Goal: Task Accomplishment & Management: Use online tool/utility

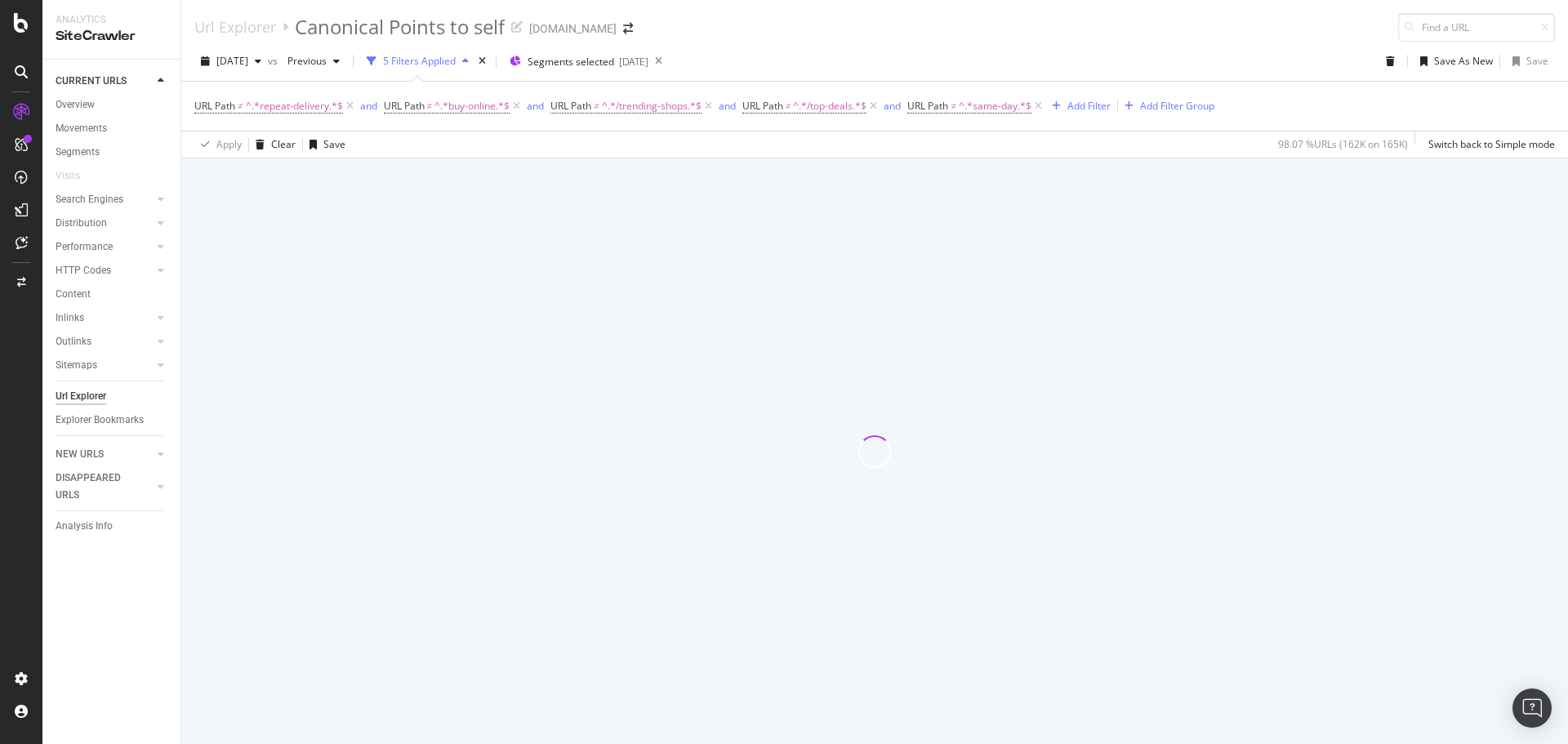
click at [481, 364] on div at bounding box center [874, 451] width 1386 height 585
click at [614, 67] on span "Segments selected" at bounding box center [570, 61] width 86 height 14
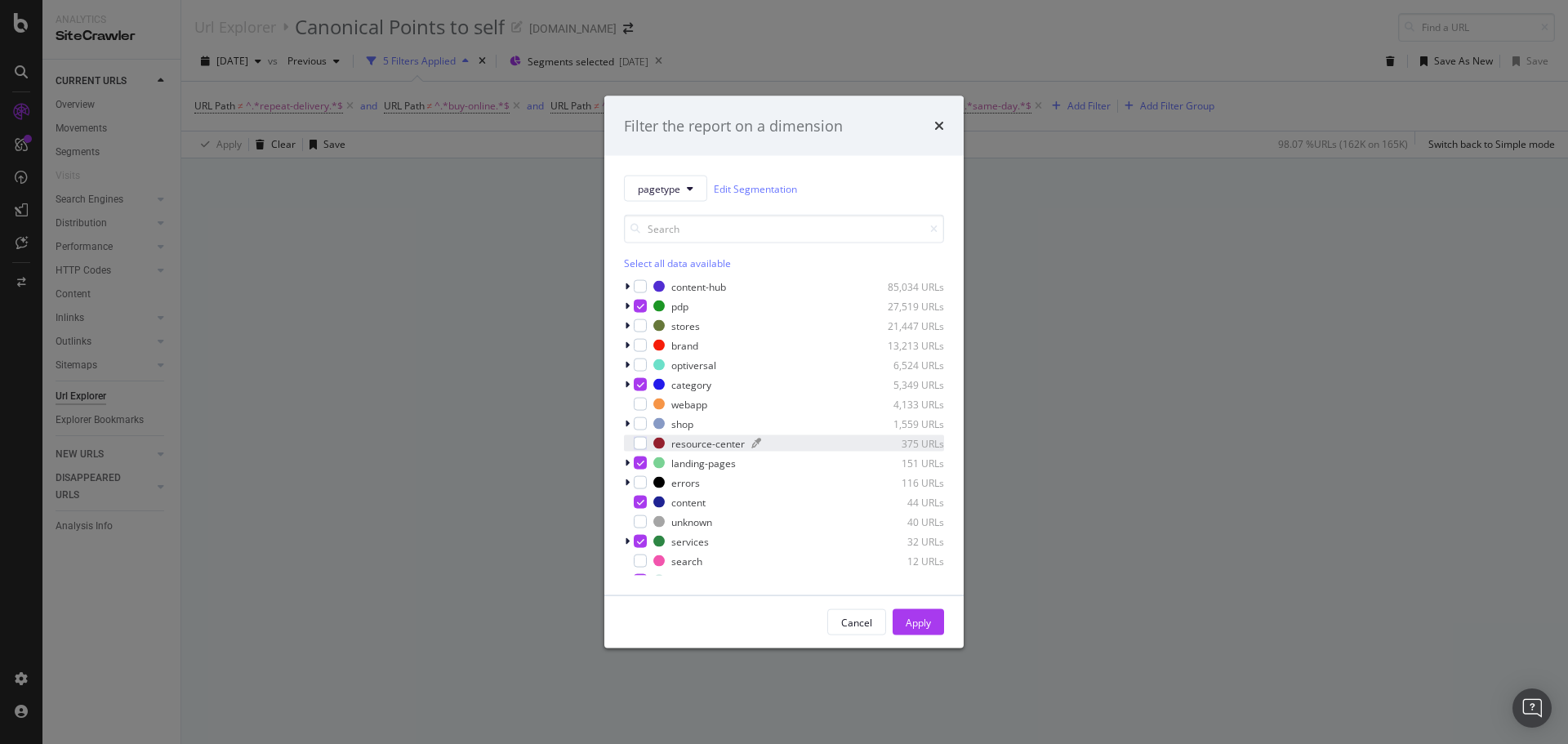
scroll to position [32, 0]
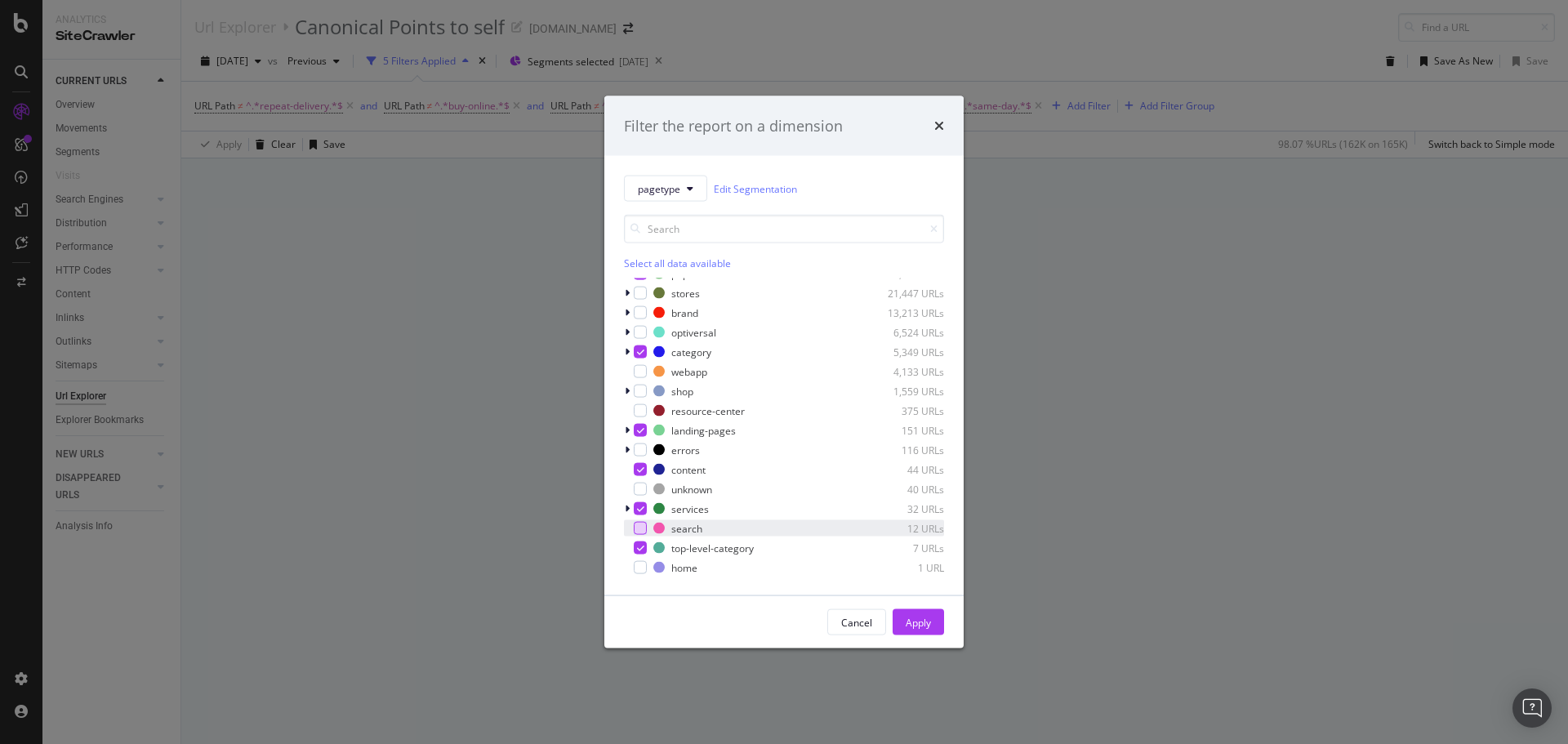
click at [639, 528] on div "modal" at bounding box center [640, 528] width 13 height 13
click at [637, 549] on icon "modal" at bounding box center [641, 549] width 8 height 9
click at [636, 509] on div "modal" at bounding box center [640, 509] width 13 height 13
click at [640, 466] on icon "modal" at bounding box center [641, 470] width 8 height 9
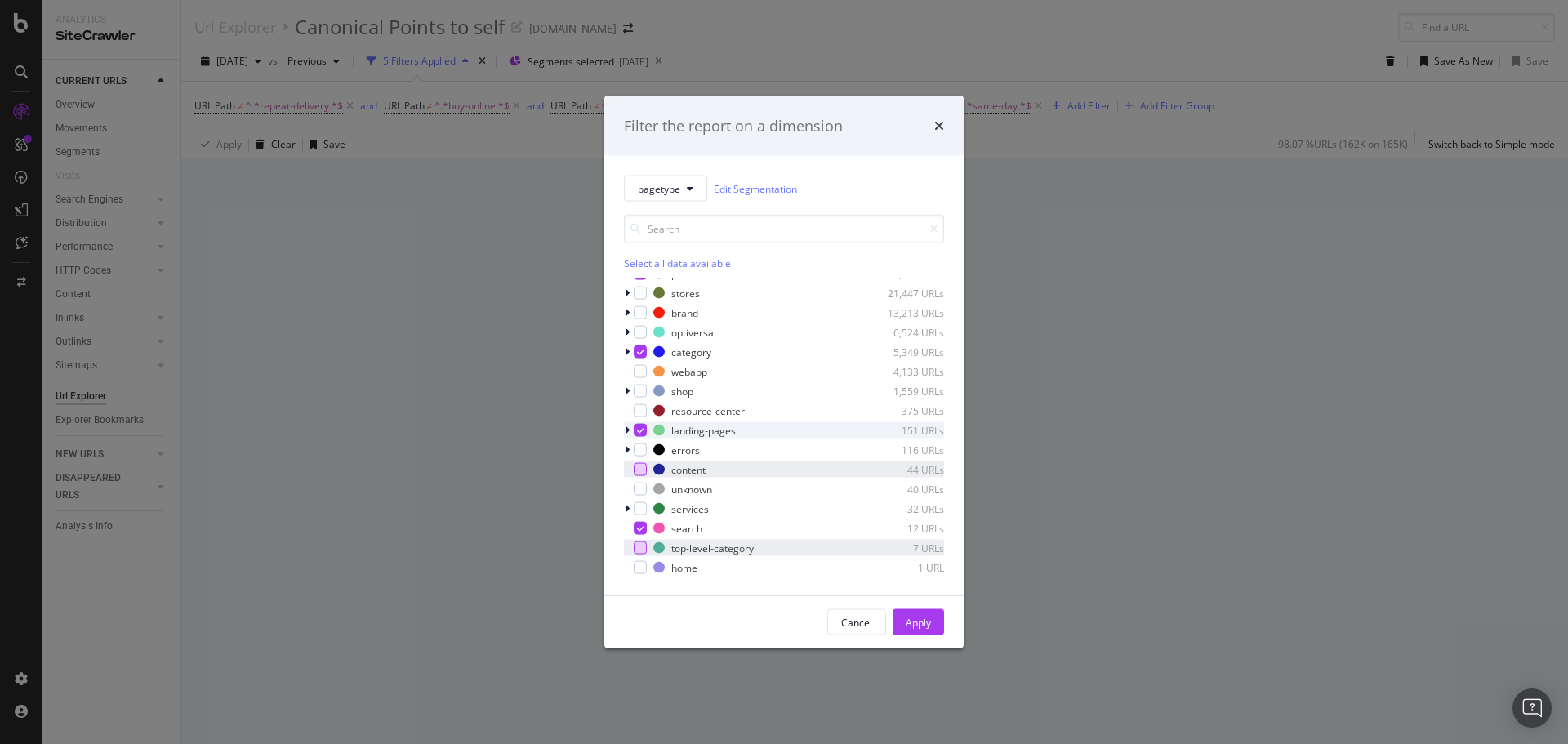
click at [640, 429] on icon "modal" at bounding box center [641, 431] width 8 height 9
click at [638, 351] on icon "modal" at bounding box center [641, 352] width 8 height 9
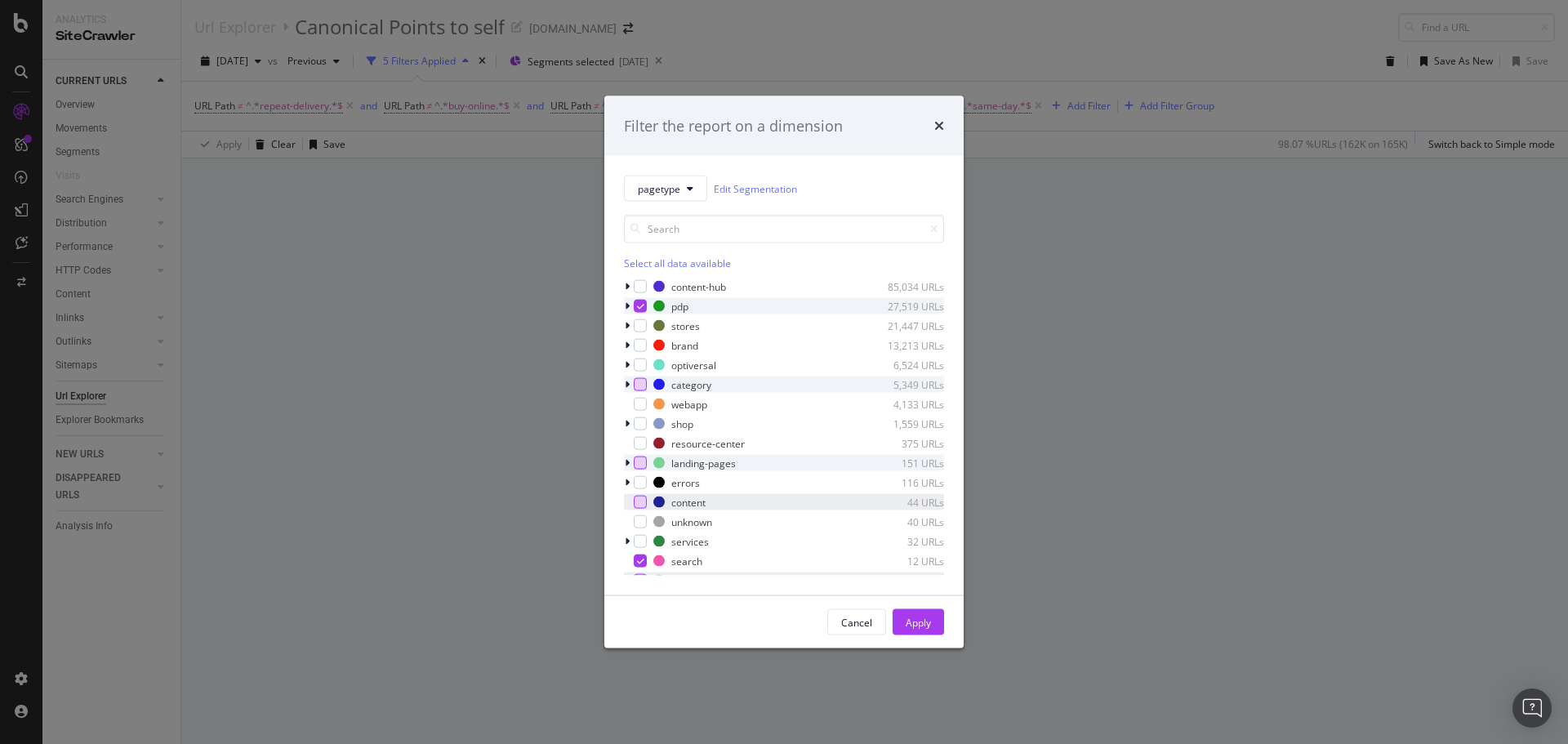
click at [639, 303] on icon "modal" at bounding box center [641, 306] width 8 height 9
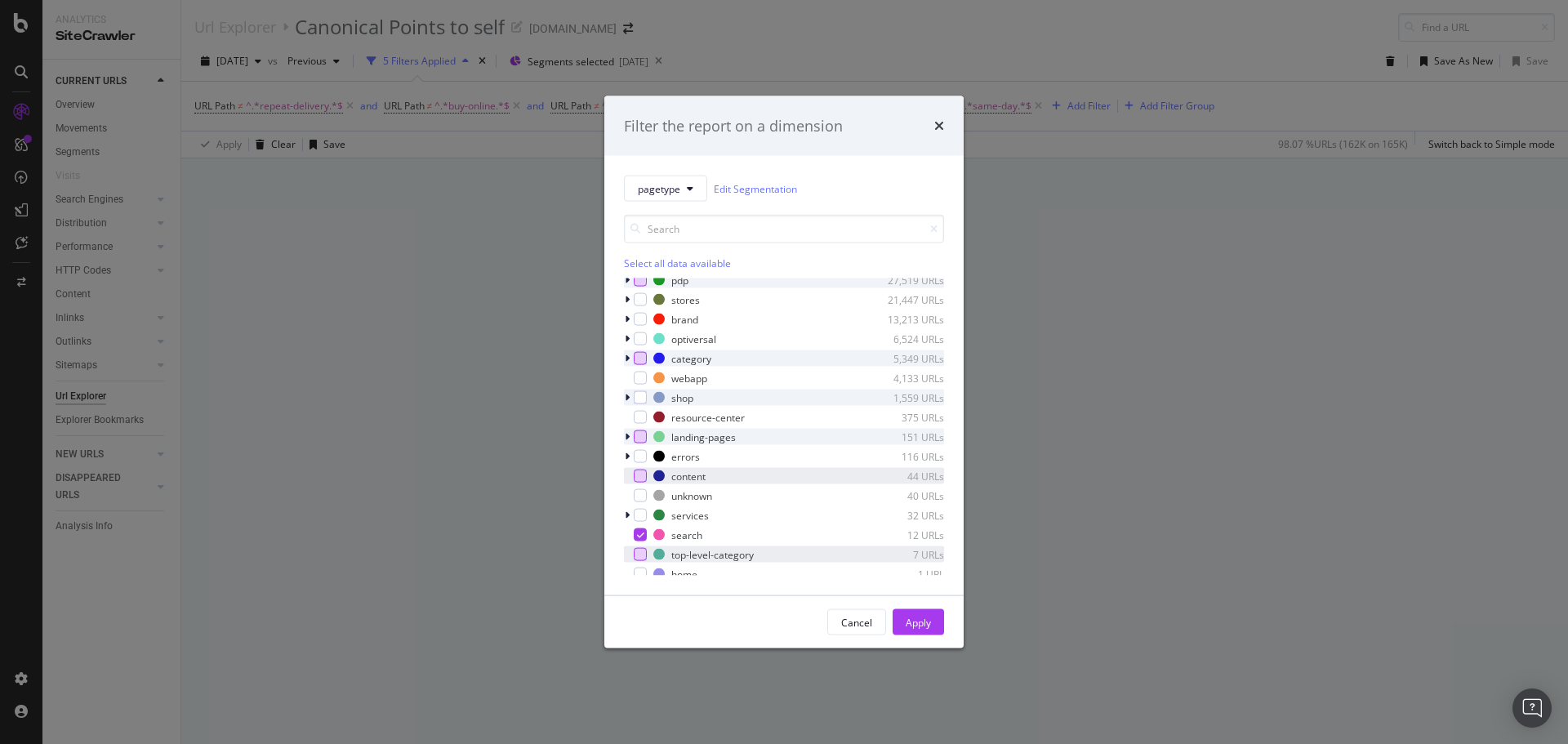
scroll to position [32, 0]
click at [908, 618] on div "Apply" at bounding box center [919, 622] width 26 height 14
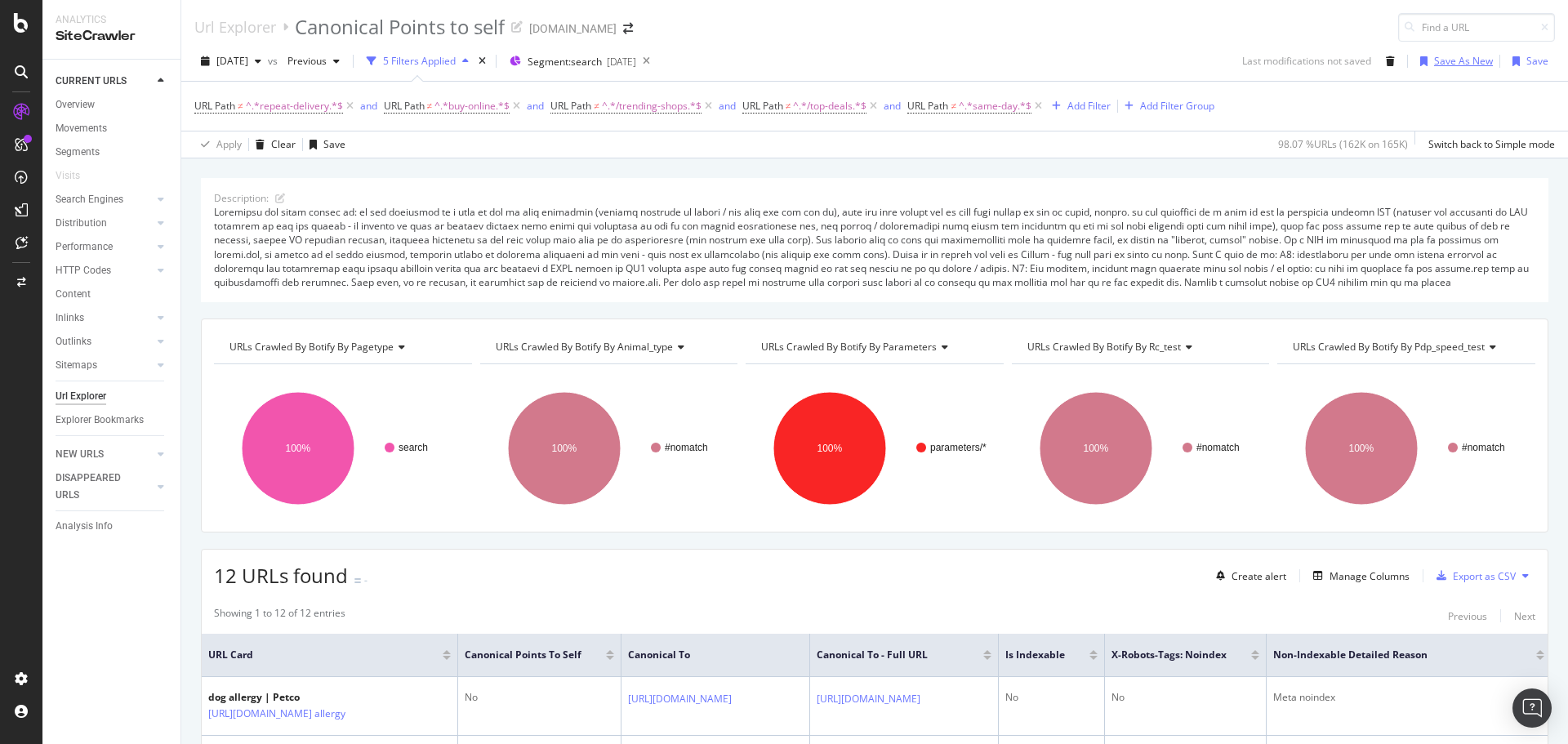
click at [1445, 61] on div "Save As New" at bounding box center [1463, 61] width 59 height 14
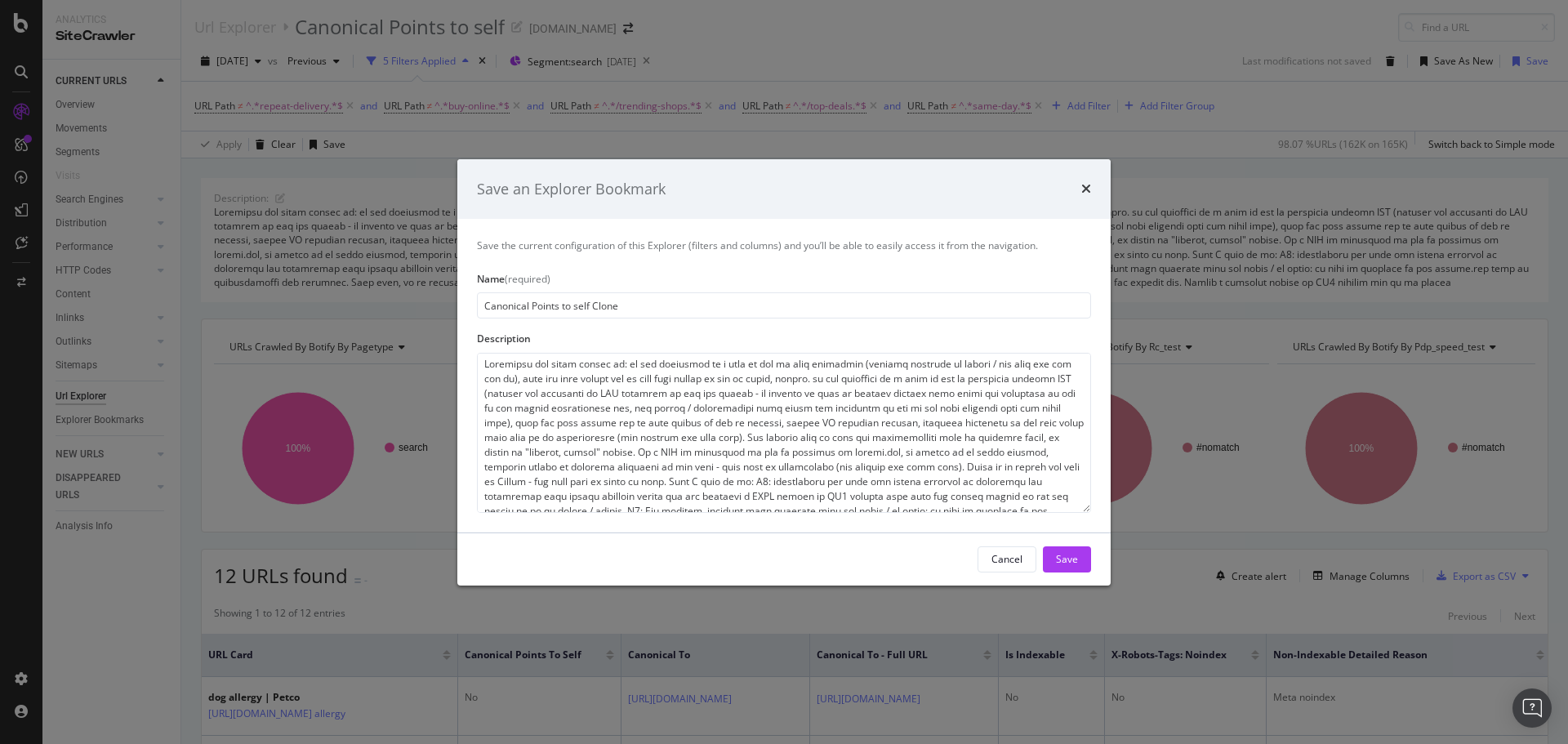
click at [660, 301] on input "Canonical Points to self Clone" at bounding box center [784, 305] width 614 height 26
type input "Canonical Points to self Clone - Internal Search"
click at [1061, 554] on div "Save" at bounding box center [1067, 559] width 22 height 14
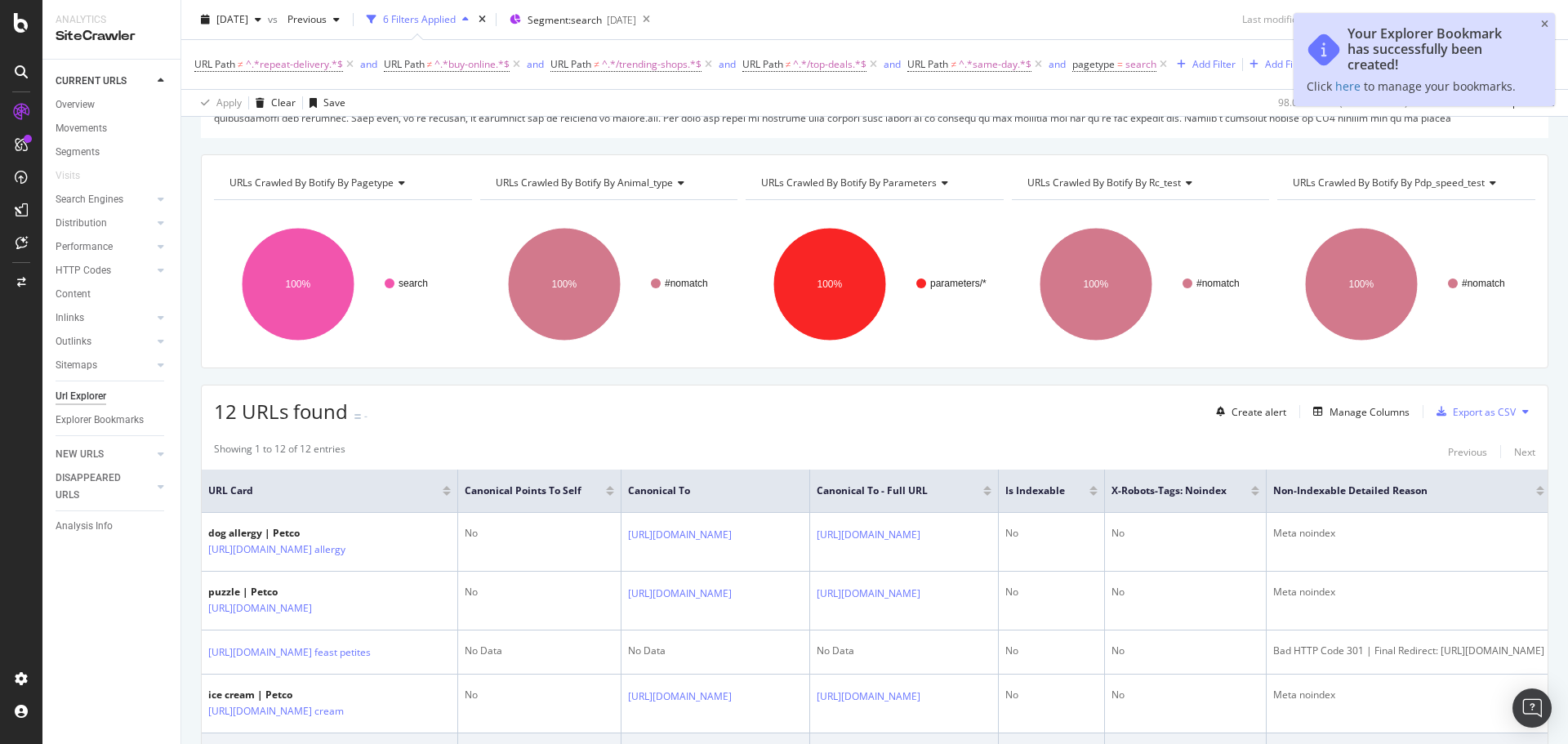
scroll to position [490, 0]
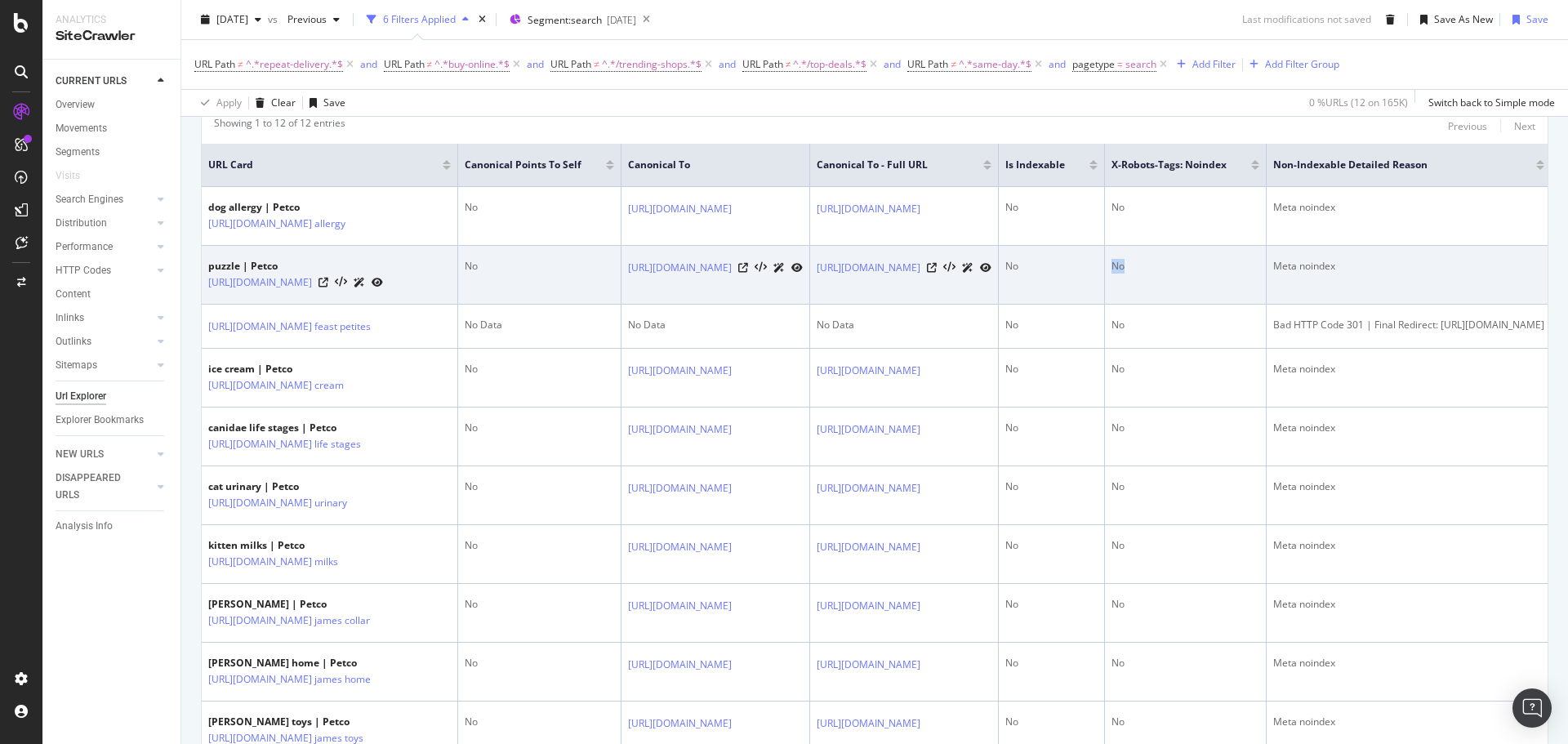
drag, startPoint x: 1491, startPoint y: 291, endPoint x: 1367, endPoint y: 274, distance: 125.2
click at [1367, 274] on tr "puzzle | Petco https://www.petco.com/shop/en/petcostore/search?query=puzzle&par…" at bounding box center [967, 275] width 1533 height 59
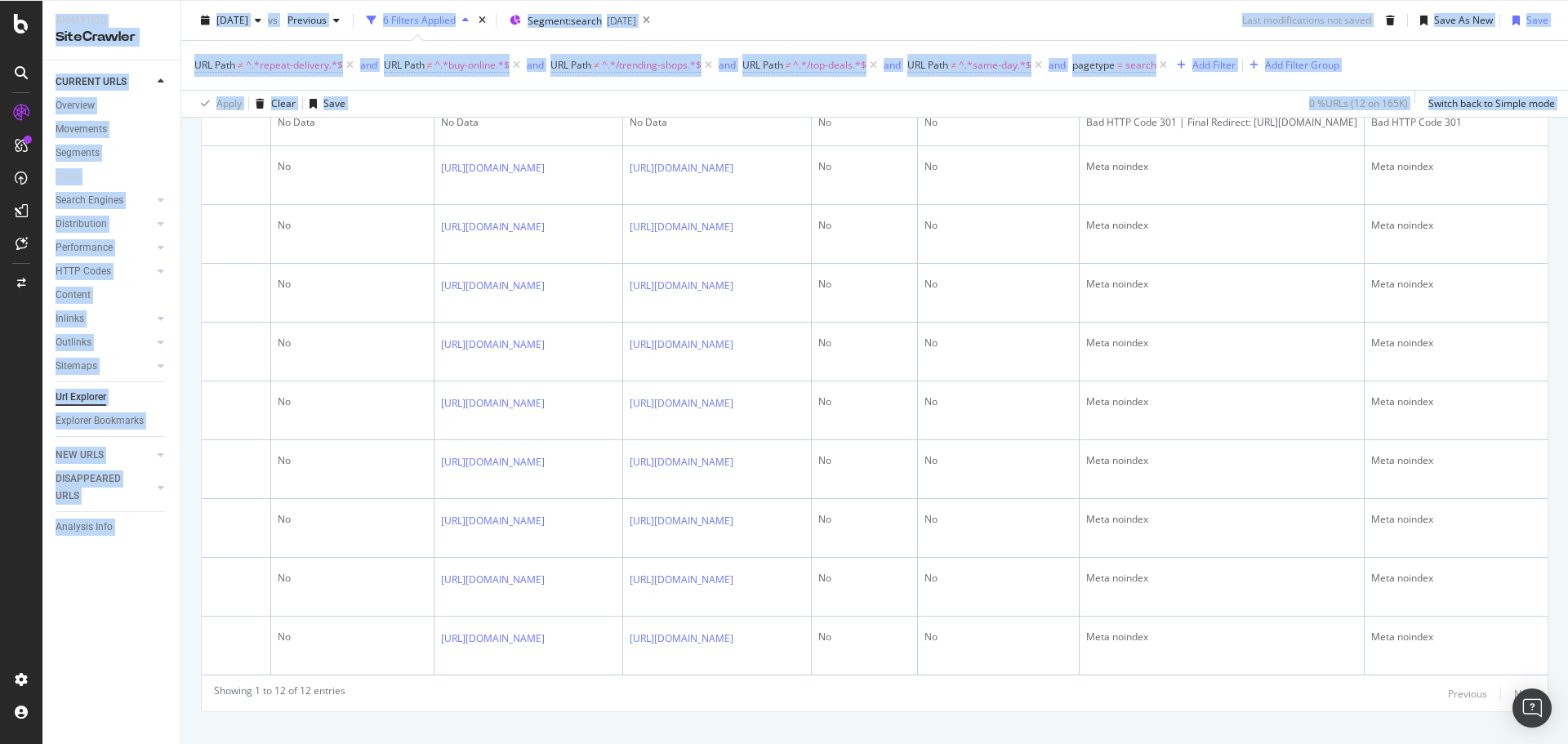
scroll to position [839, 0]
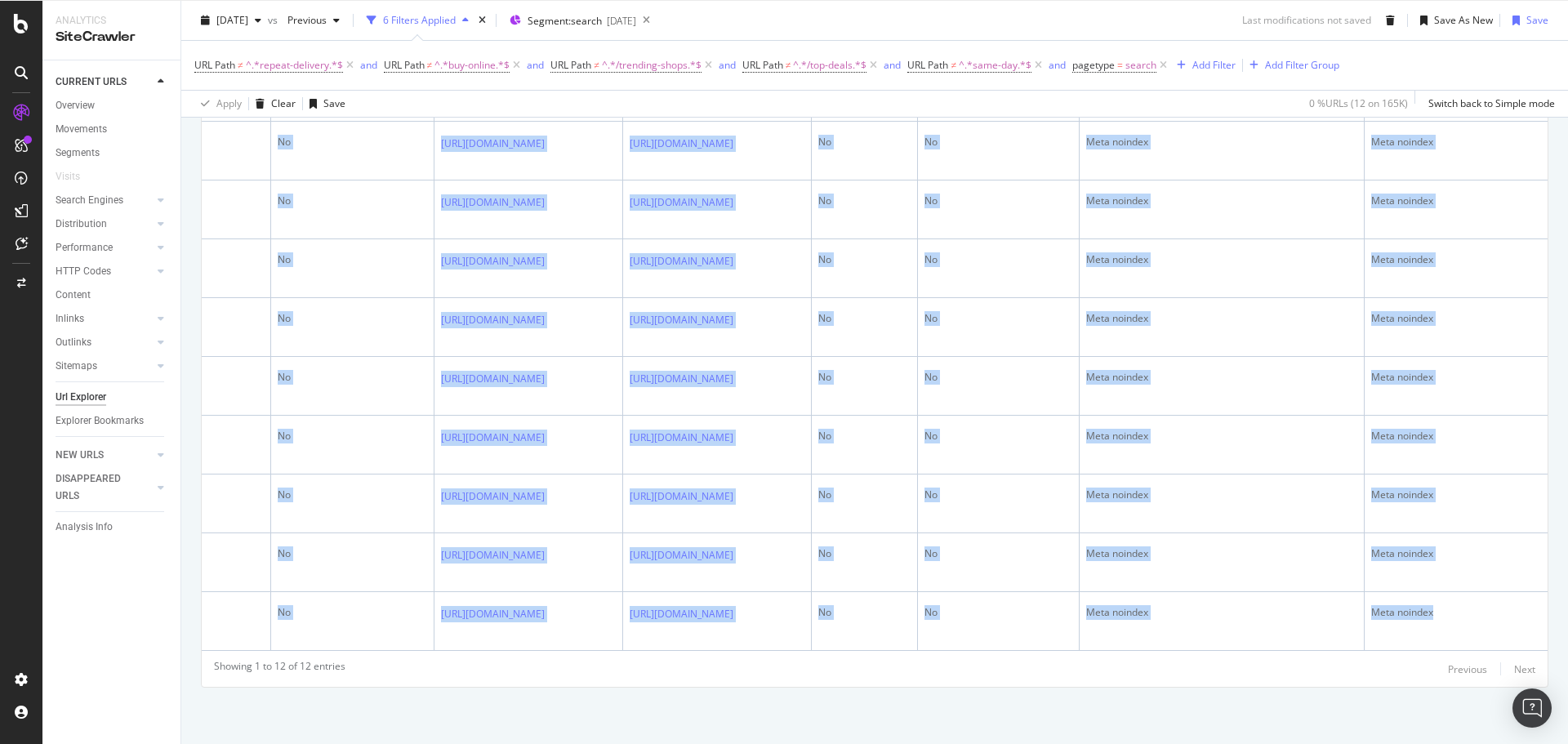
drag, startPoint x: 1393, startPoint y: 220, endPoint x: 1443, endPoint y: 657, distance: 439.9
click at [1522, 640] on div "URL Card Canonical Points to Self Canonical To Canonical To - Full URL Is Index…" at bounding box center [874, 283] width 1346 height 735
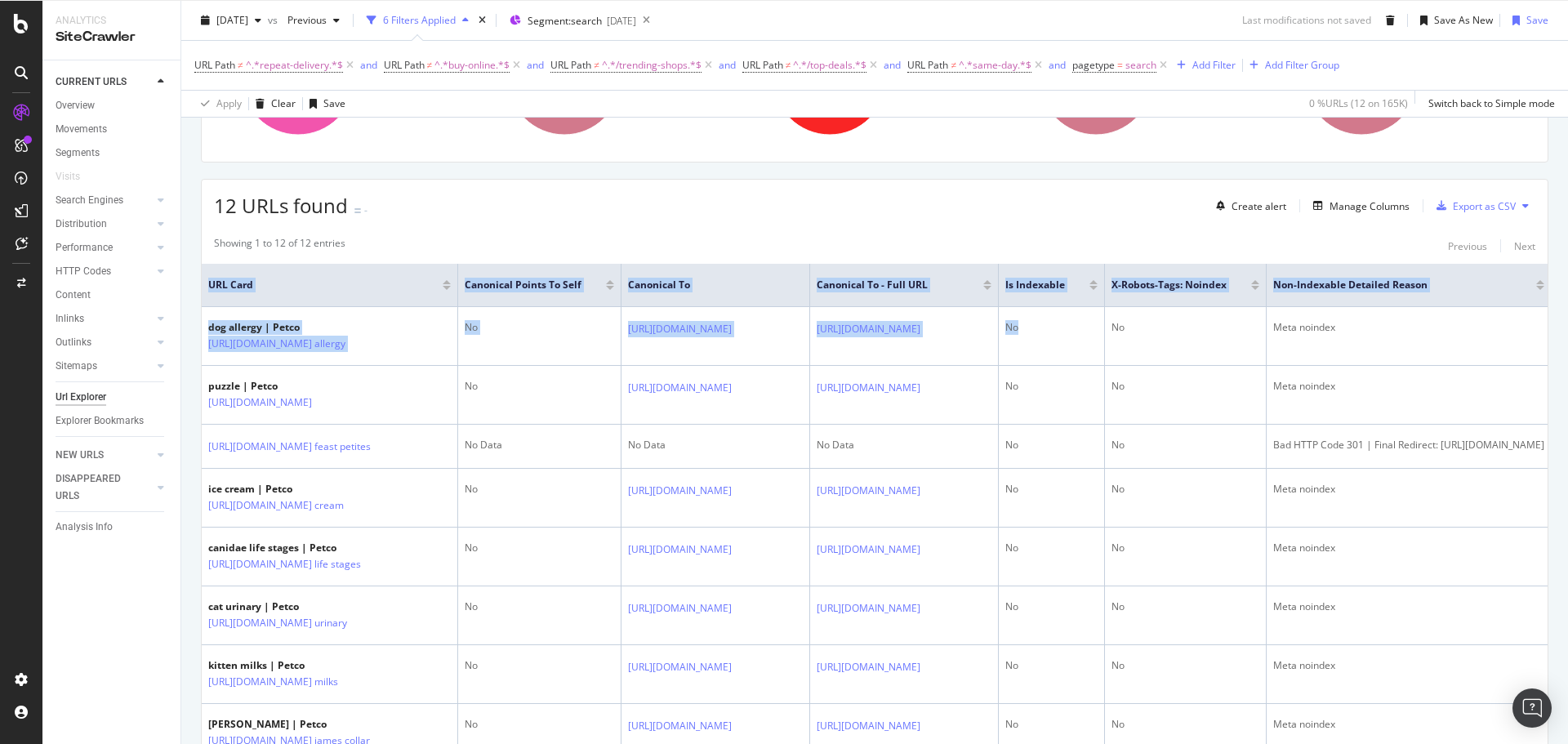
scroll to position [654, 0]
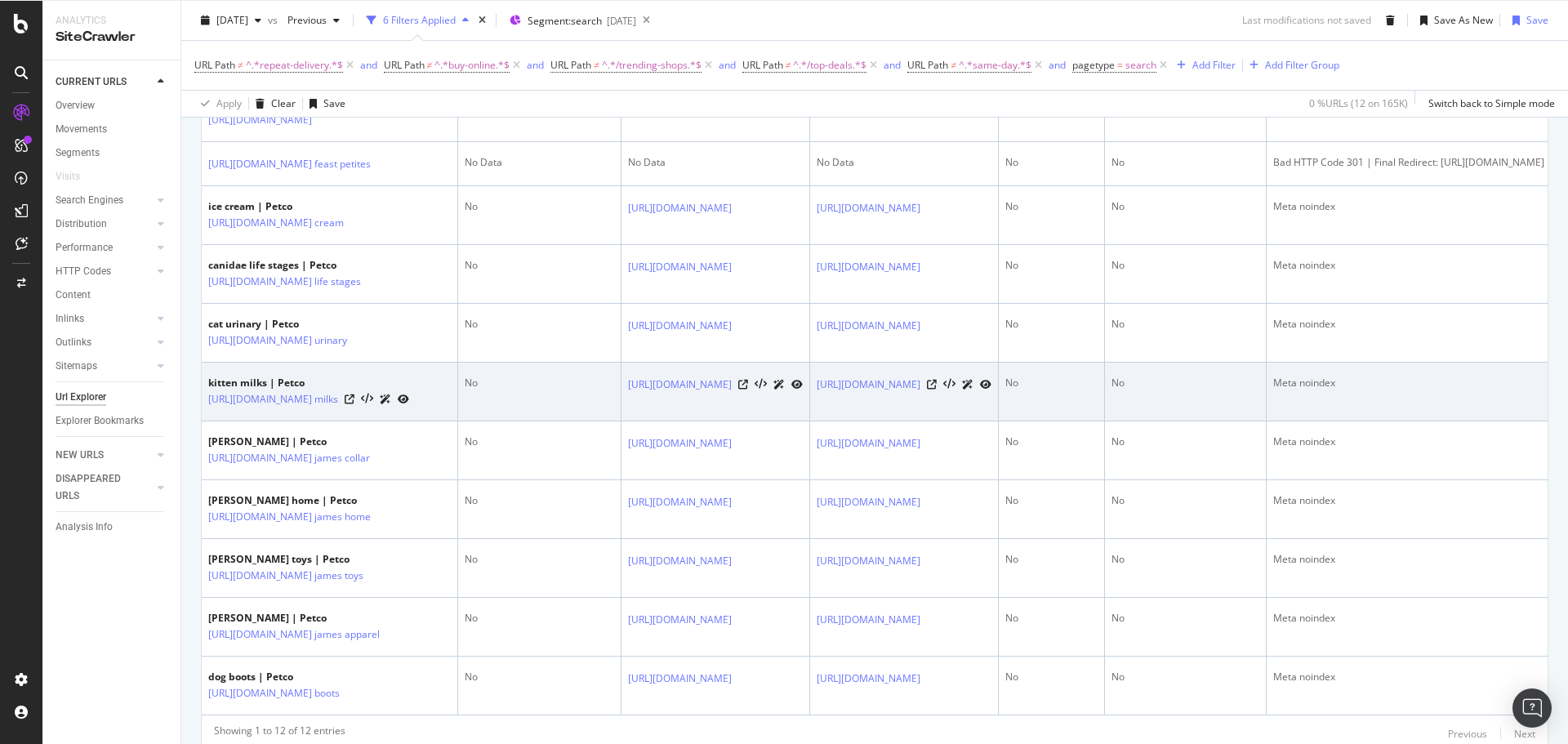
click at [621, 421] on td "No" at bounding box center [539, 392] width 163 height 59
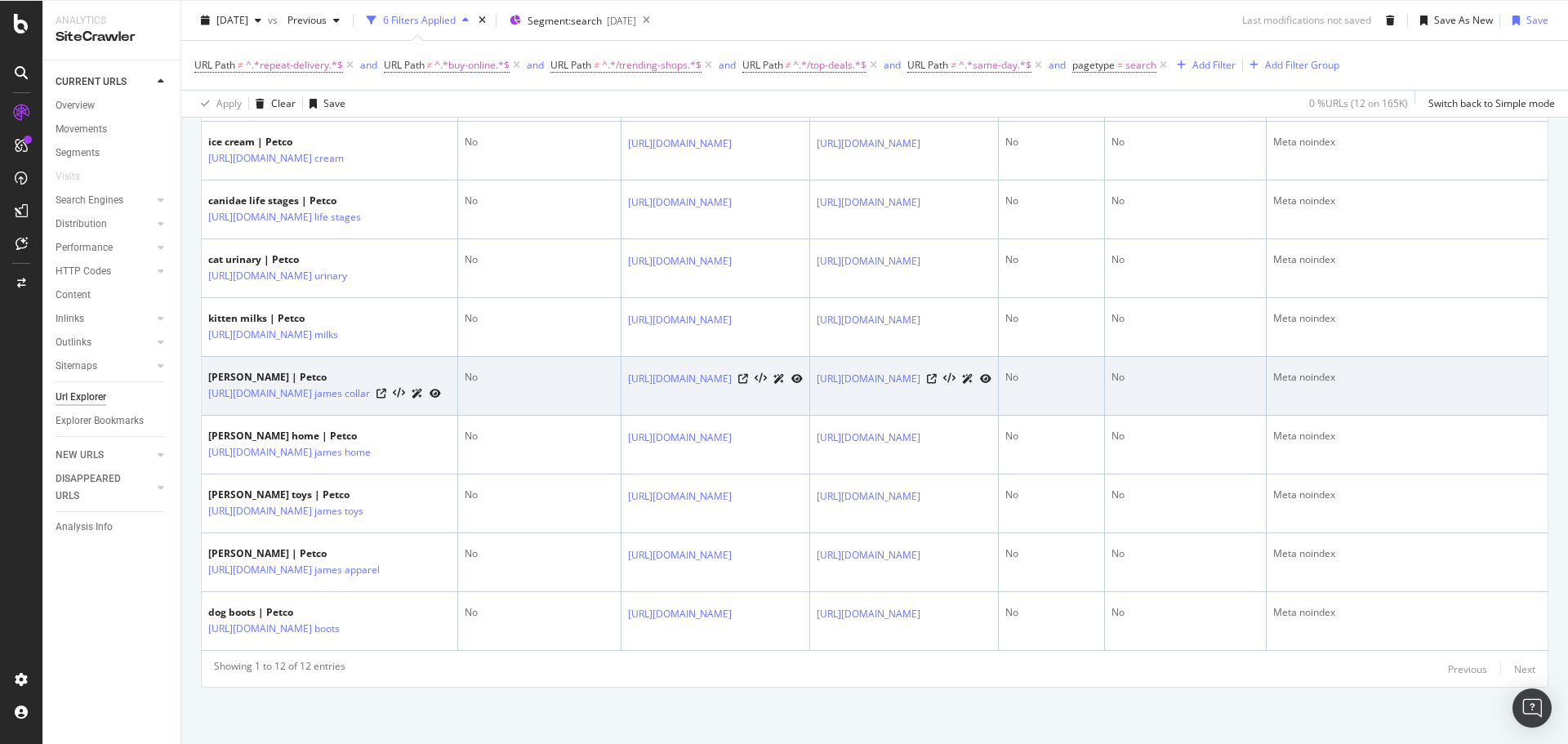
scroll to position [349, 0]
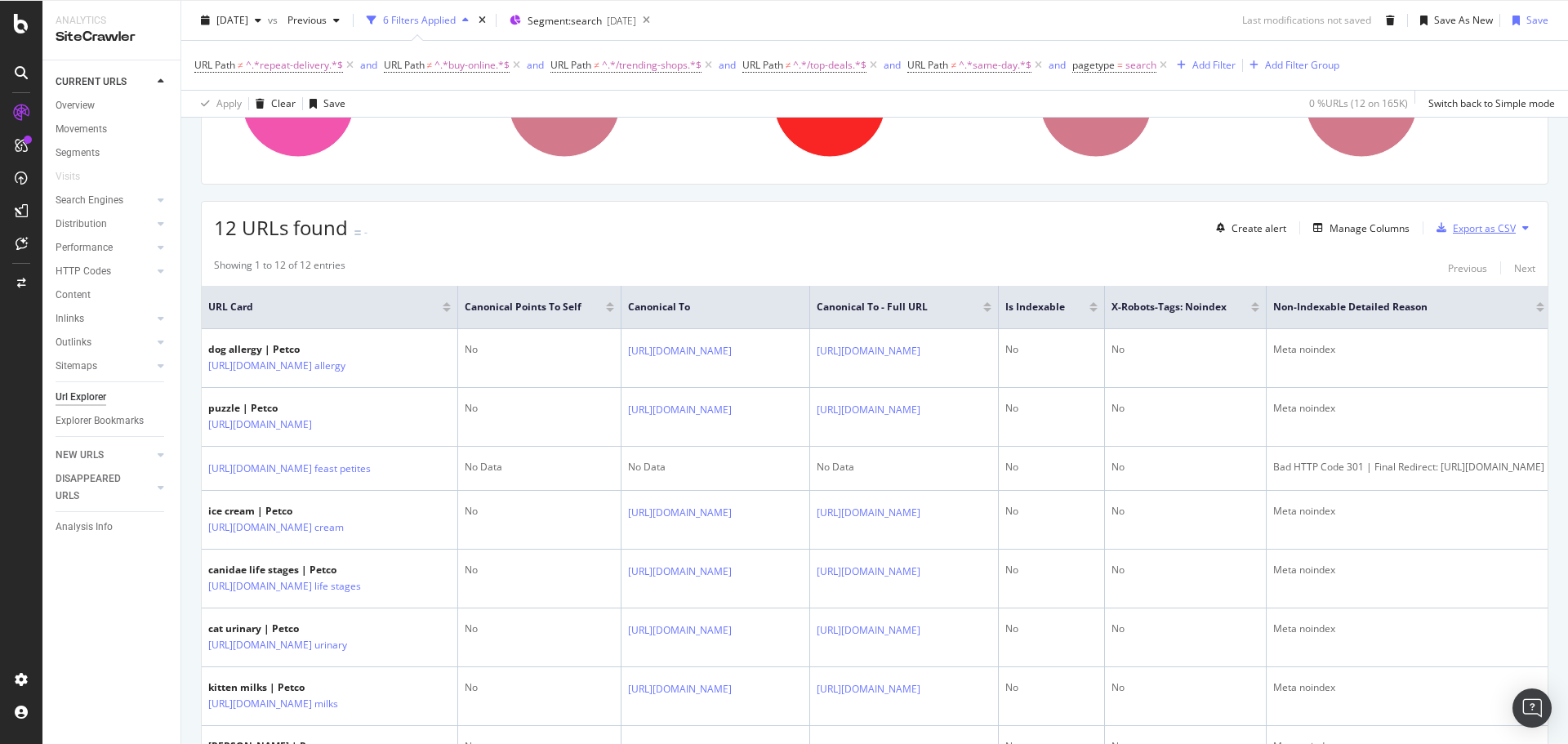
click at [1468, 223] on div "Export as CSV" at bounding box center [1484, 228] width 63 height 14
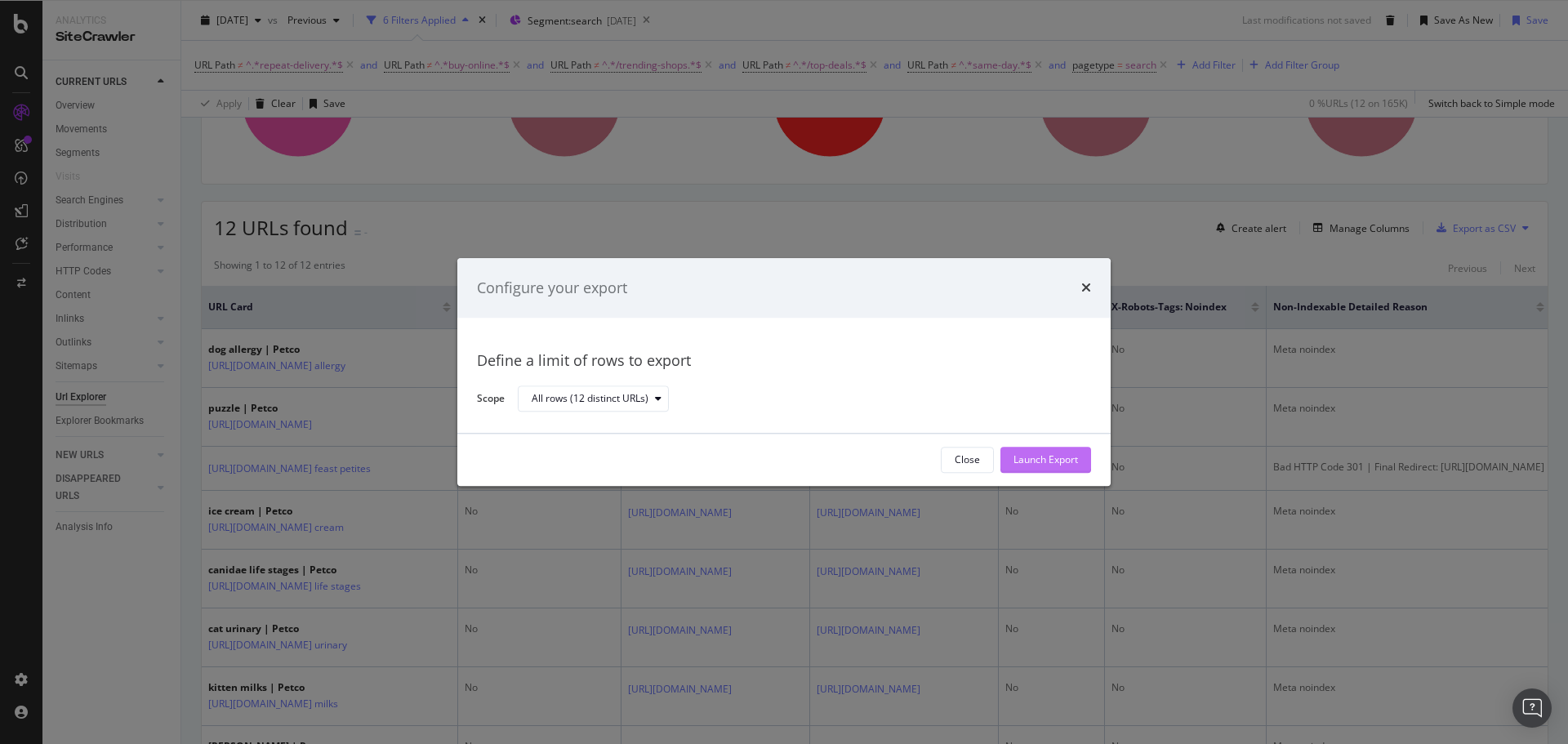
click at [1036, 462] on div "Launch Export" at bounding box center [1046, 460] width 65 height 14
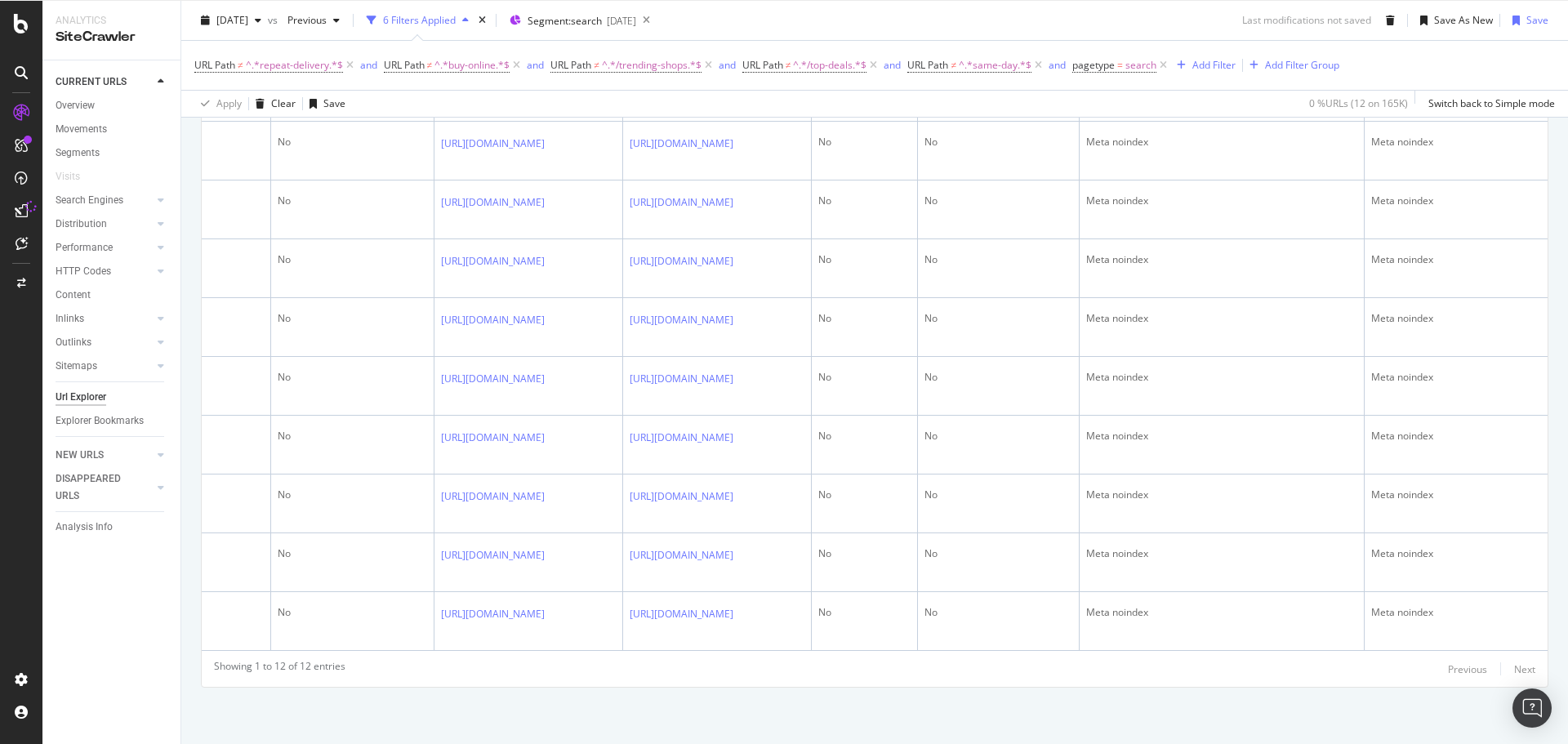
scroll to position [267, 0]
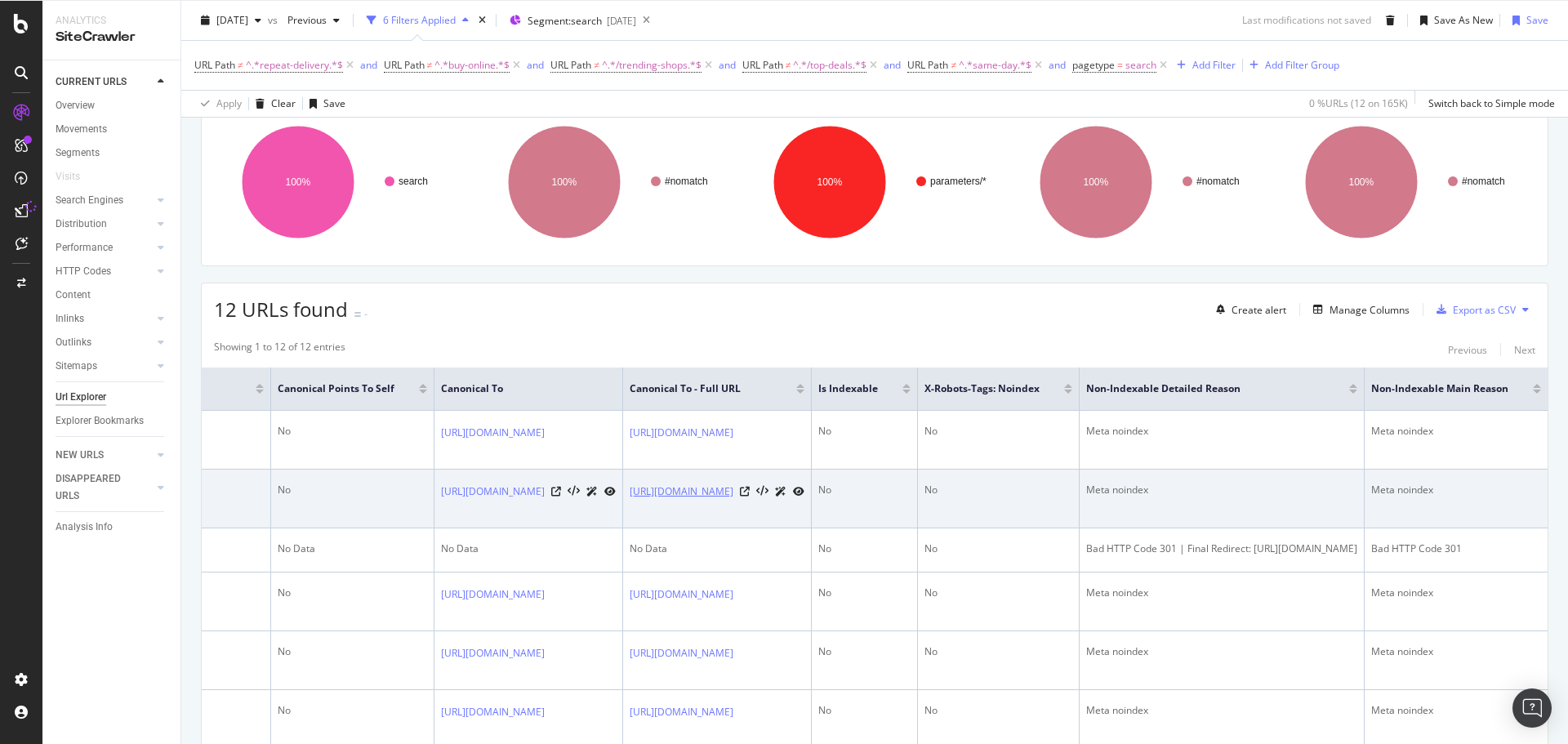
drag, startPoint x: 595, startPoint y: 508, endPoint x: 417, endPoint y: 485, distance: 179.5
click at [623, 485] on td "[URL][DOMAIN_NAME]" at bounding box center [717, 498] width 189 height 59
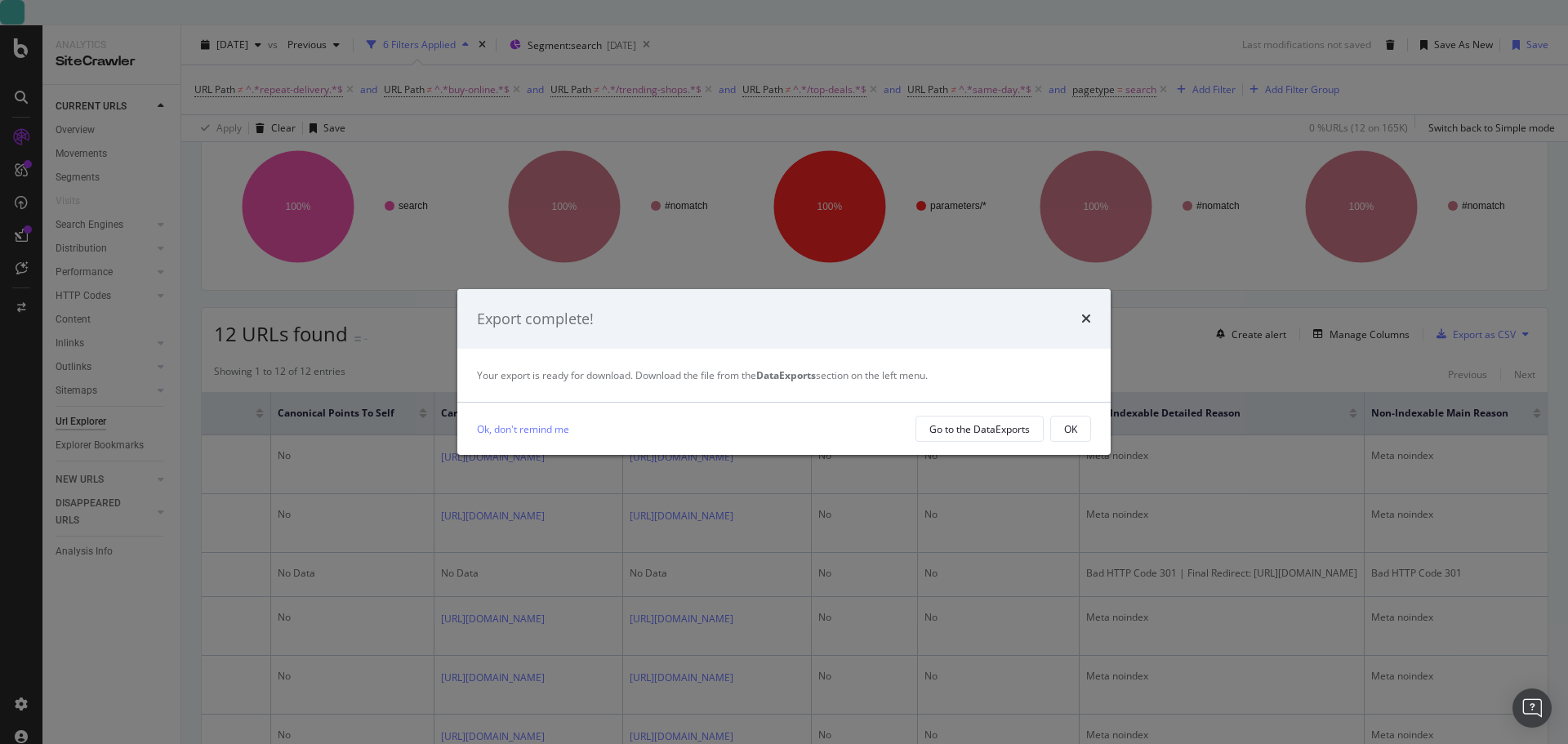
click at [584, 525] on div "Export complete! Your export is ready for download. Download the file from the …" at bounding box center [784, 372] width 1568 height 744
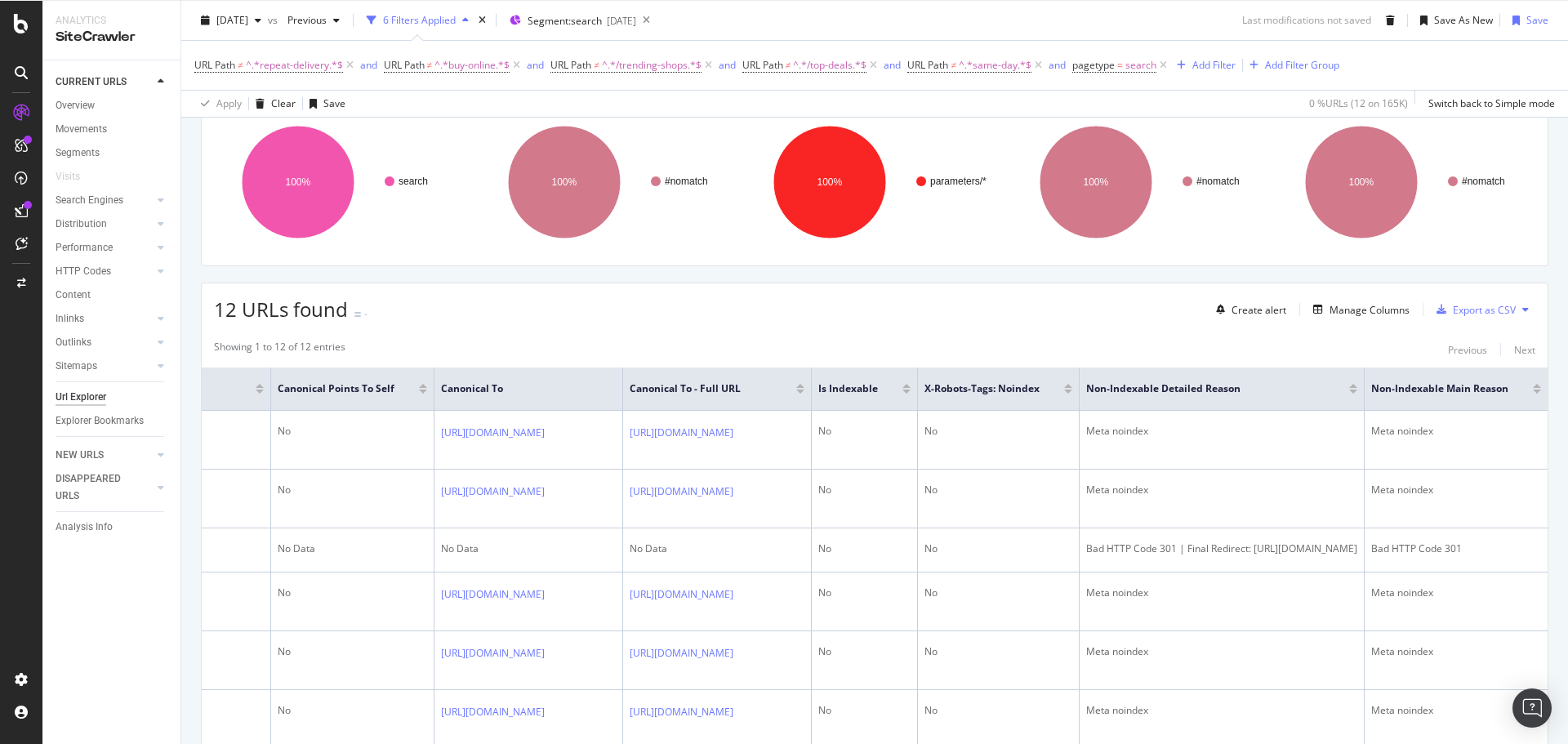
scroll to position [634, 0]
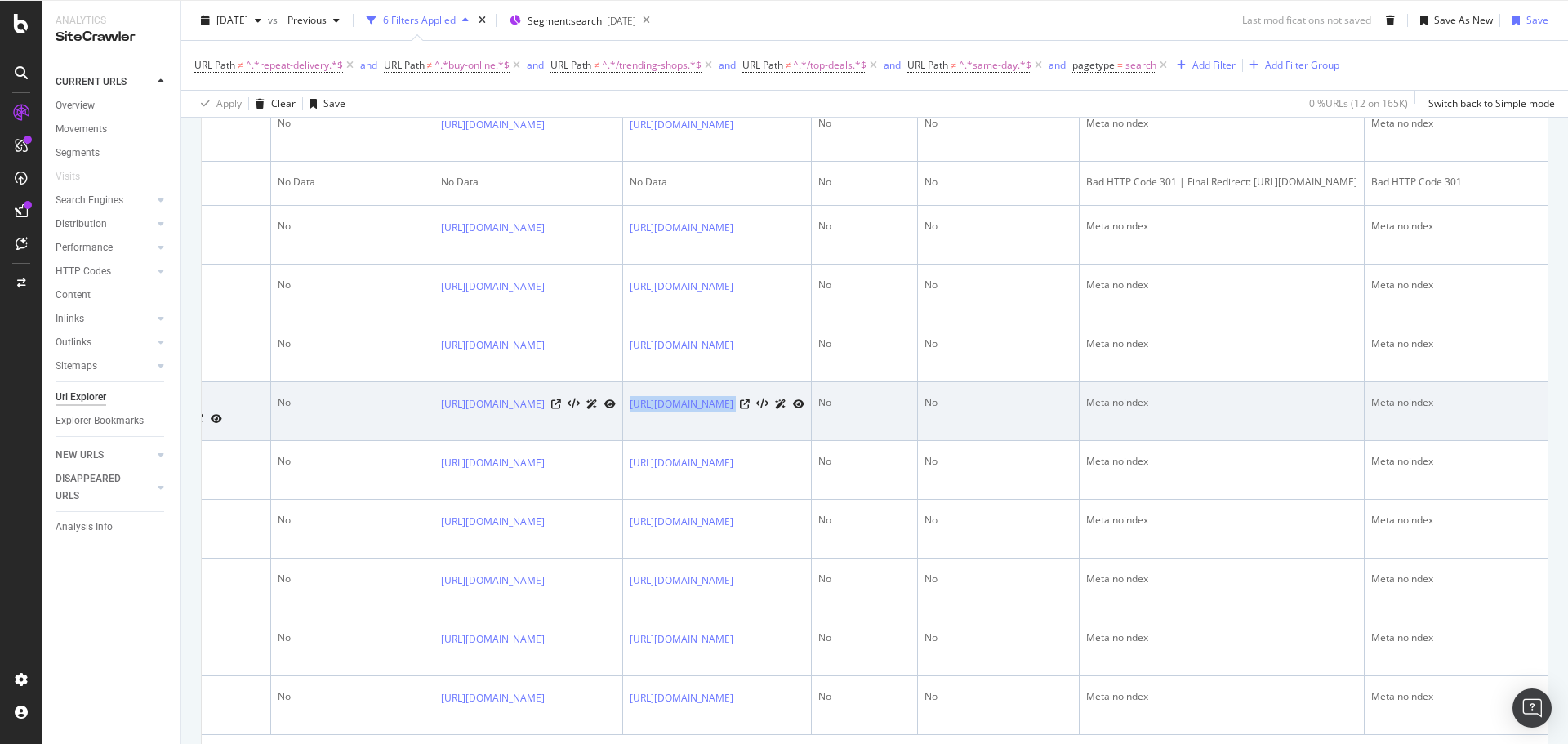
drag, startPoint x: 575, startPoint y: 441, endPoint x: 394, endPoint y: 439, distance: 181.0
click at [623, 437] on td "[URL][DOMAIN_NAME]" at bounding box center [717, 411] width 189 height 59
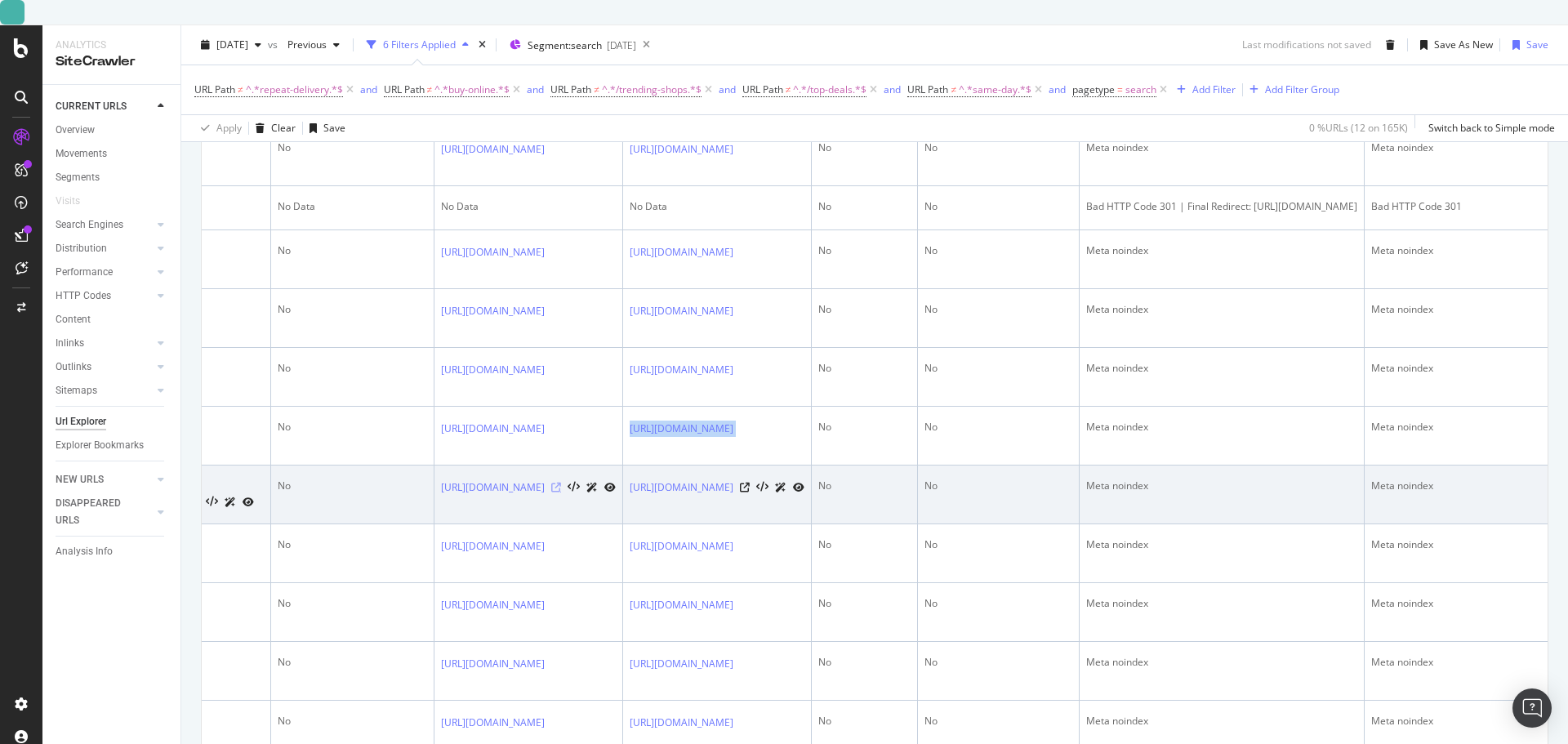
copy div "[URL][DOMAIN_NAME]"
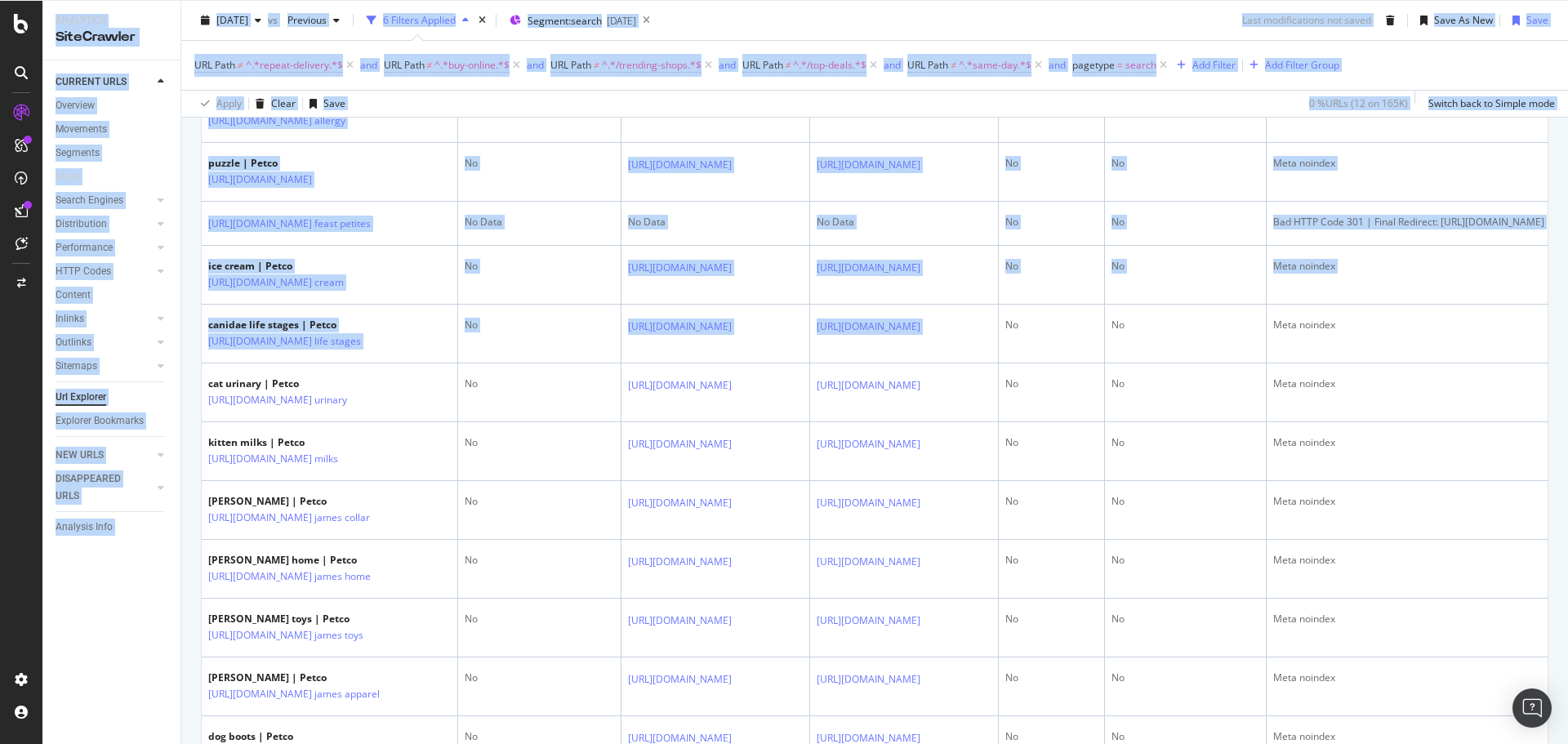
scroll to position [0, 665]
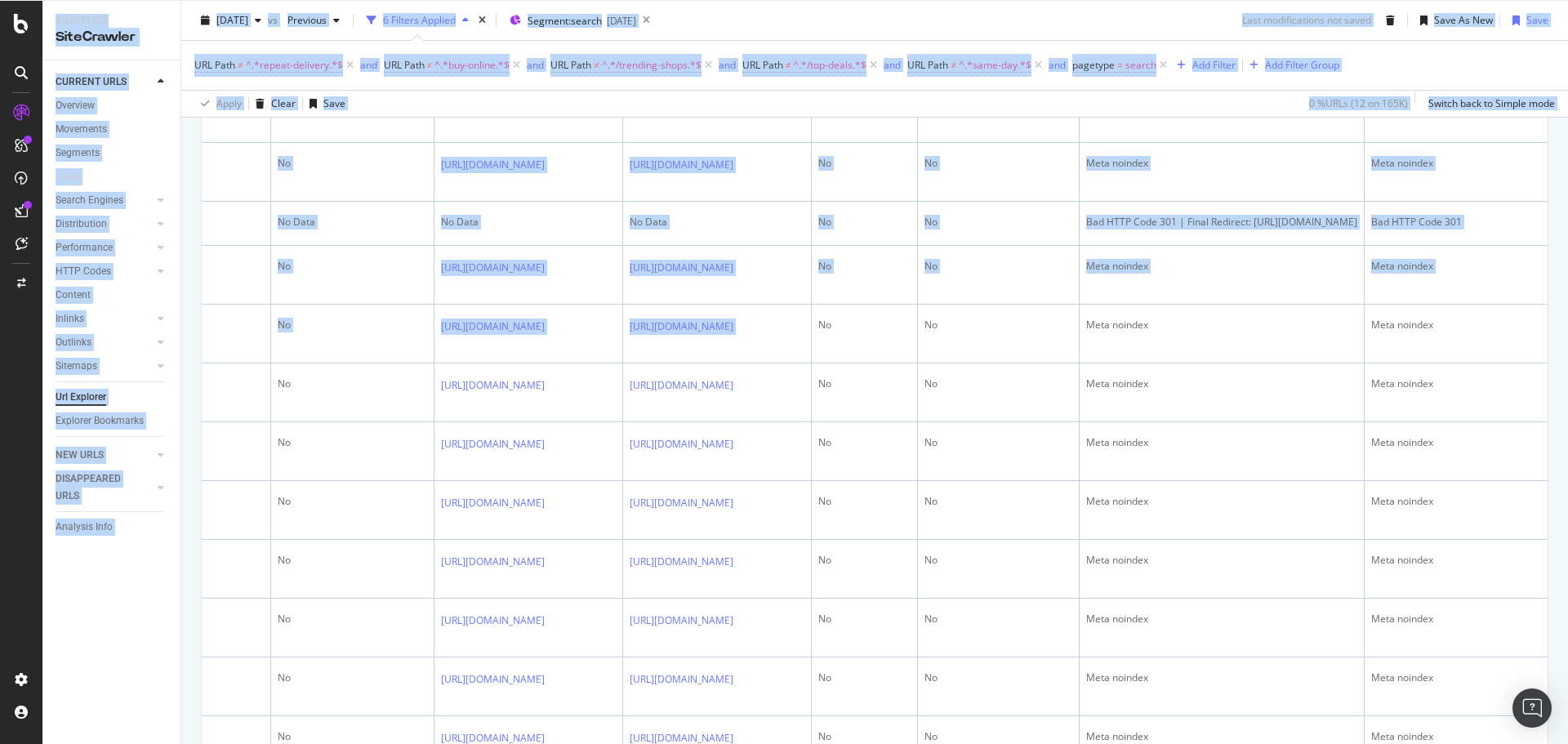
drag, startPoint x: 1314, startPoint y: 381, endPoint x: 1583, endPoint y: 383, distance: 269.0
click at [1567, 383] on html "Analytics SiteCrawler CURRENT URLS Overview Movements Segments Visits Search En…" at bounding box center [784, 372] width 1568 height 744
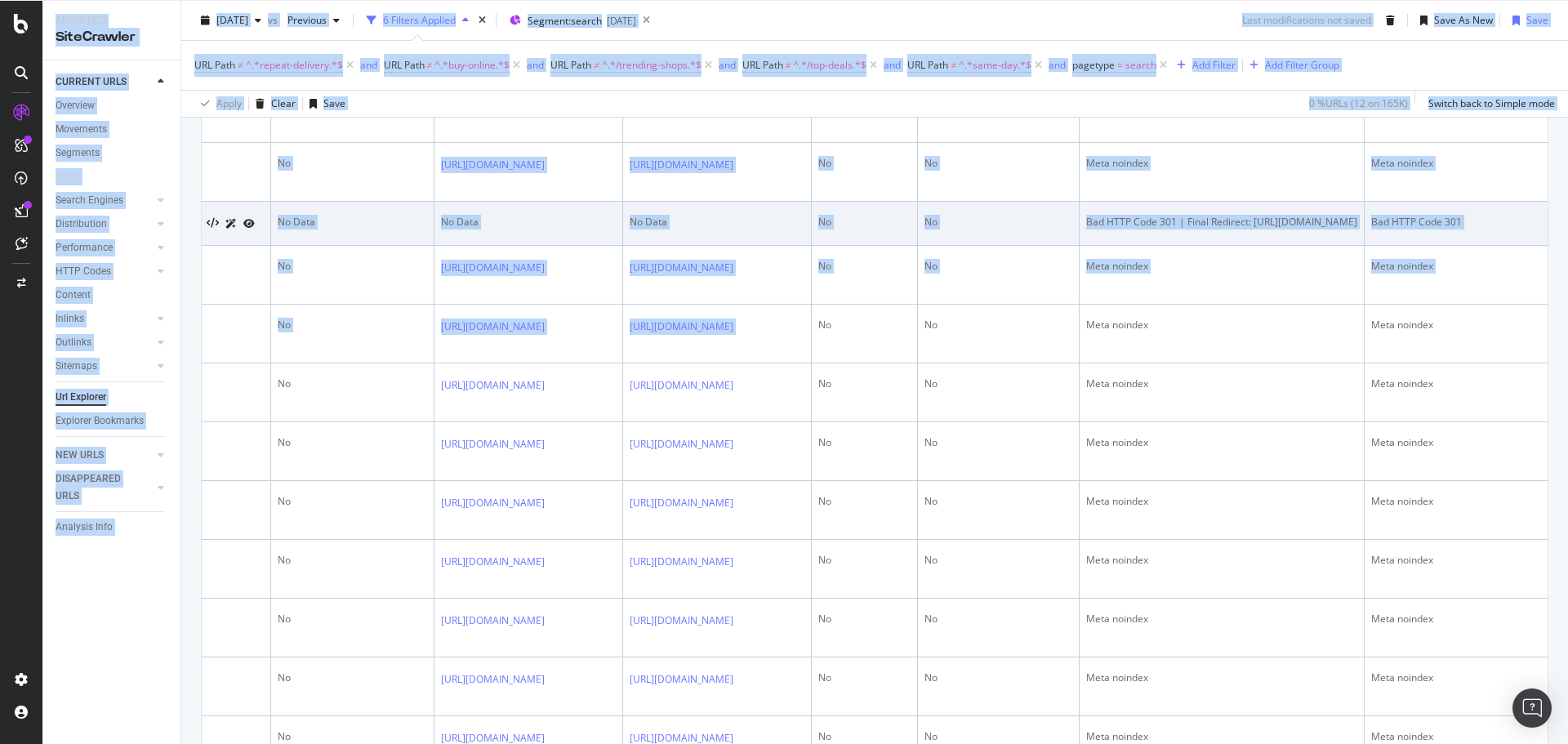
click at [1251, 230] on div "Bad HTTP Code 301 | Final Redirect: https://www.petco.com/shop/en/petcostore/br…" at bounding box center [1222, 222] width 271 height 15
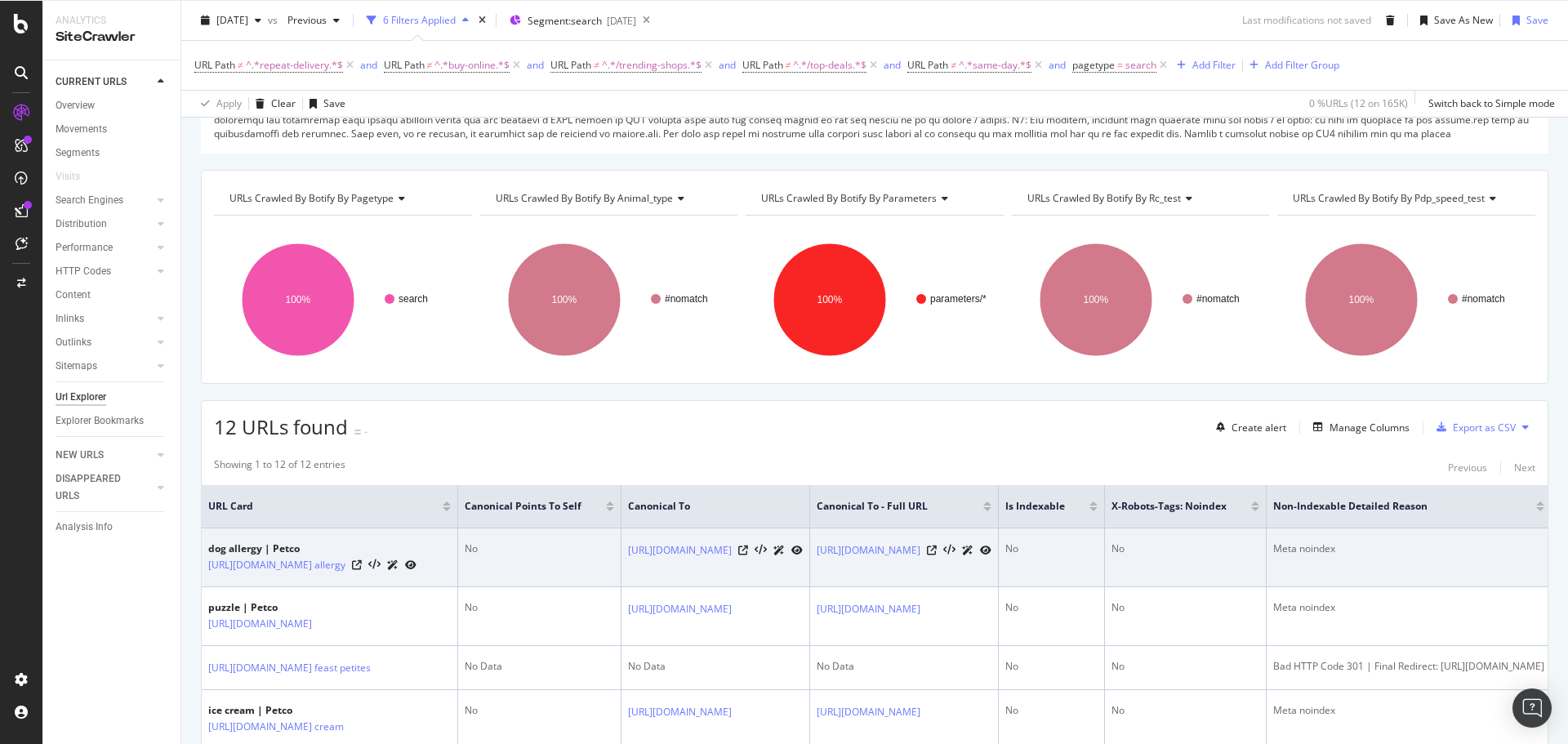
scroll to position [0, 0]
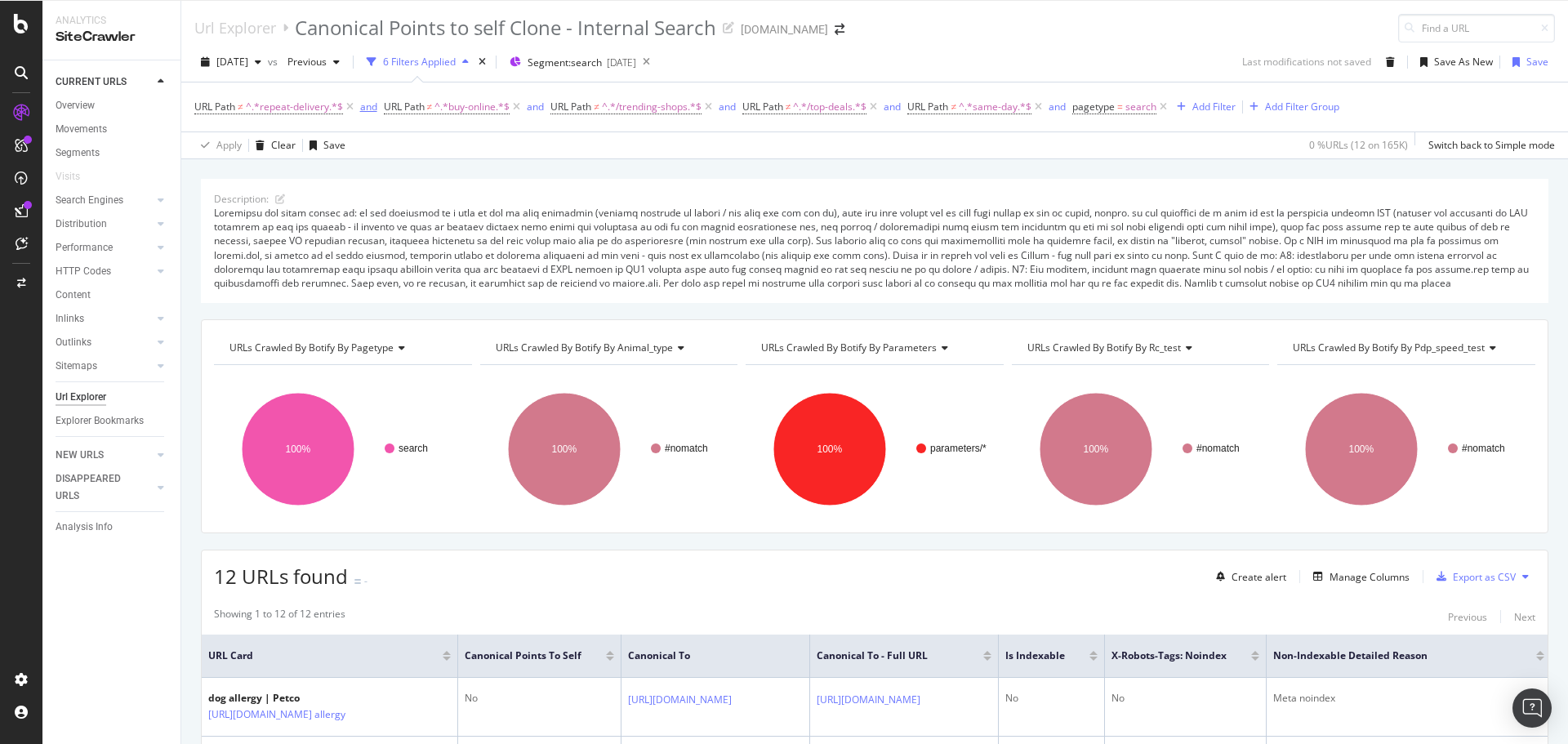
click at [351, 105] on icon at bounding box center [350, 107] width 14 height 16
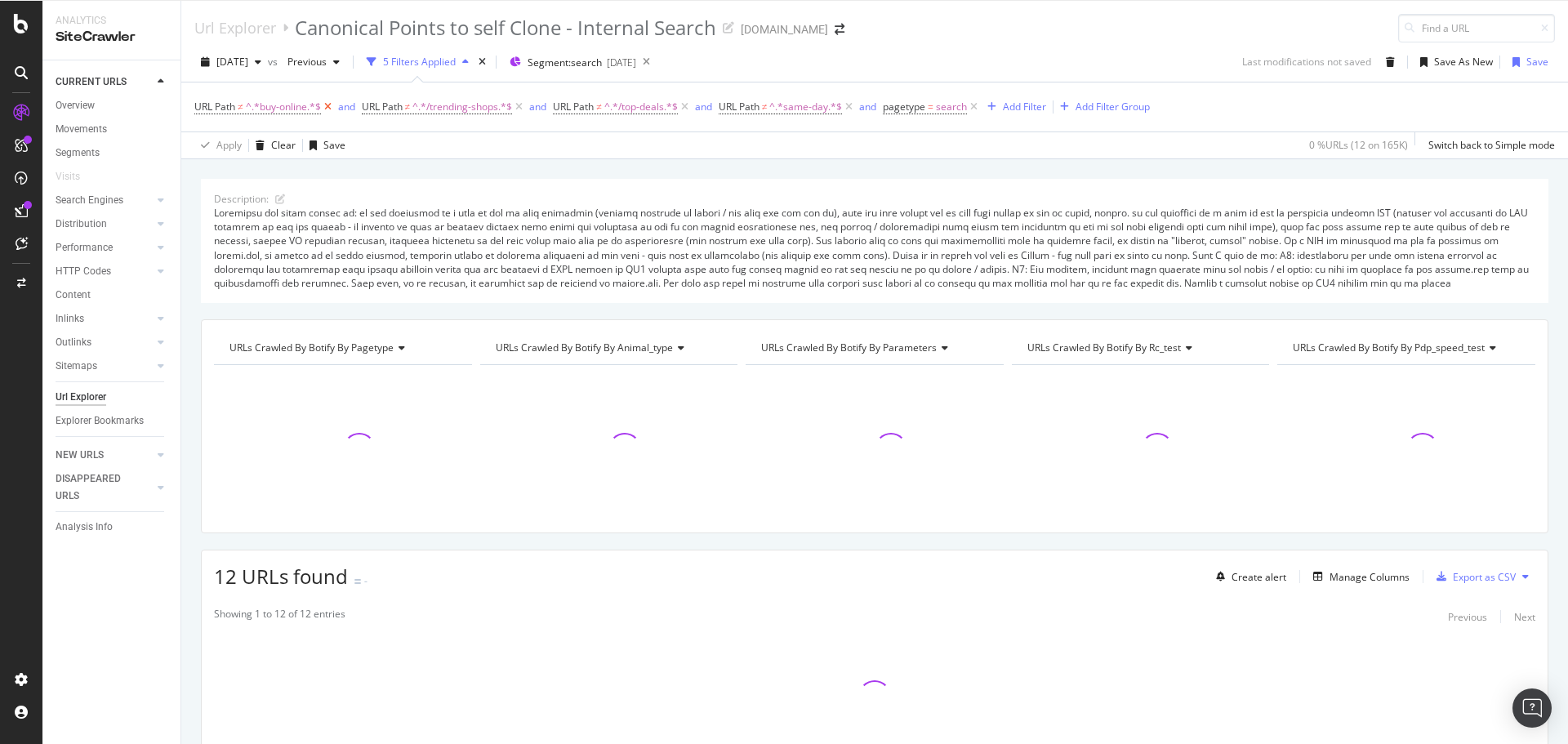
click at [333, 106] on icon at bounding box center [328, 107] width 14 height 16
click at [519, 107] on icon at bounding box center [517, 107] width 14 height 16
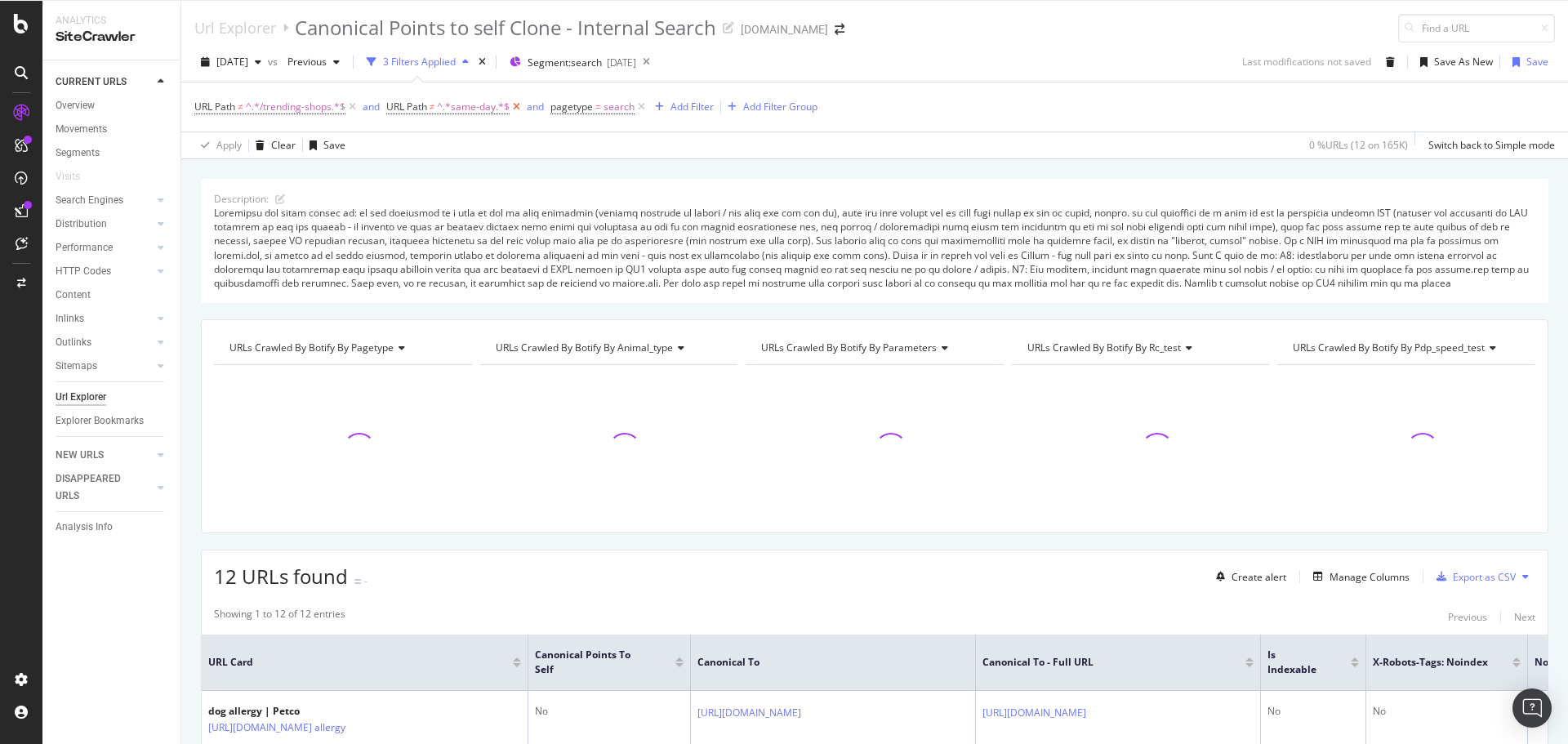
click at [519, 106] on icon at bounding box center [516, 107] width 14 height 16
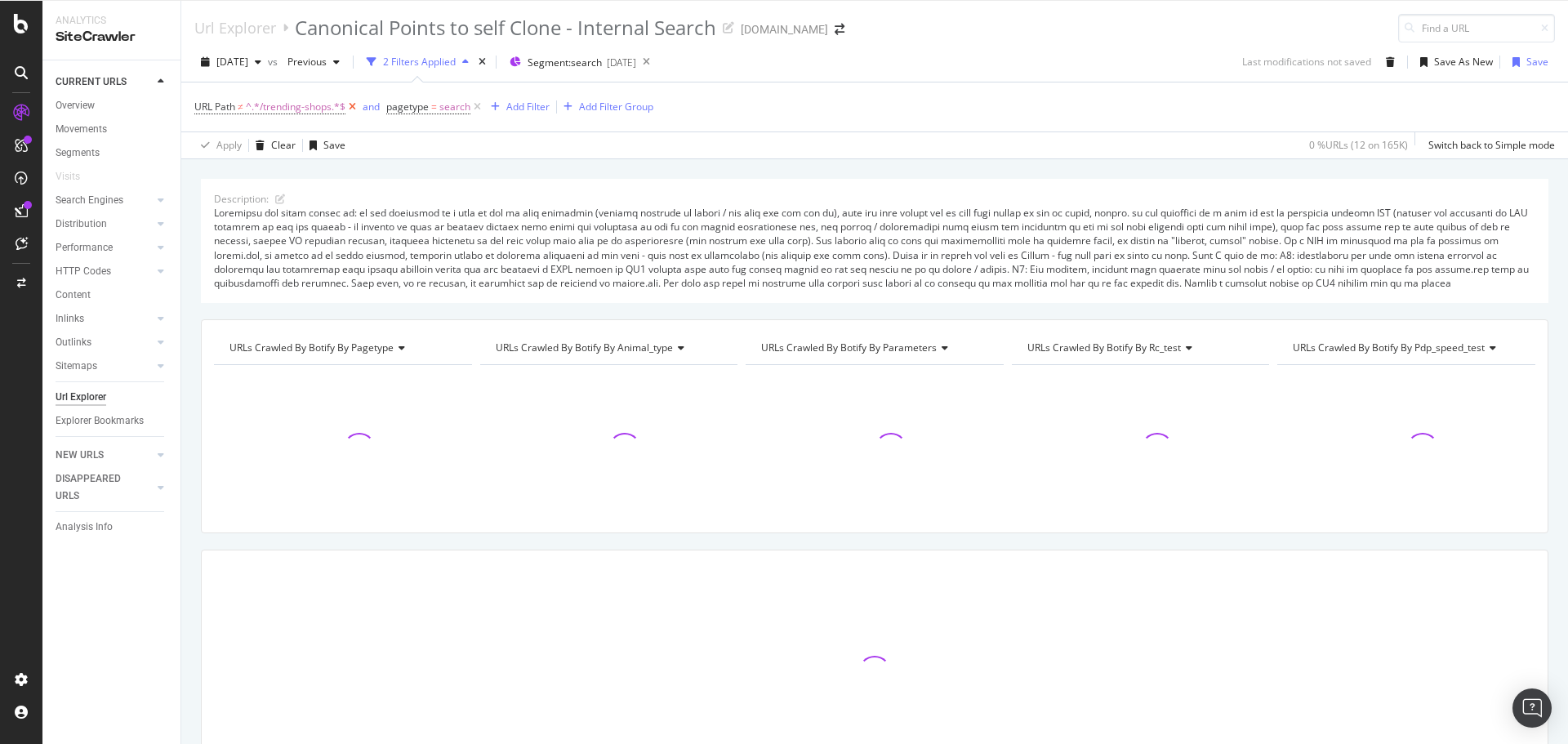
click at [350, 106] on icon at bounding box center [352, 107] width 14 height 16
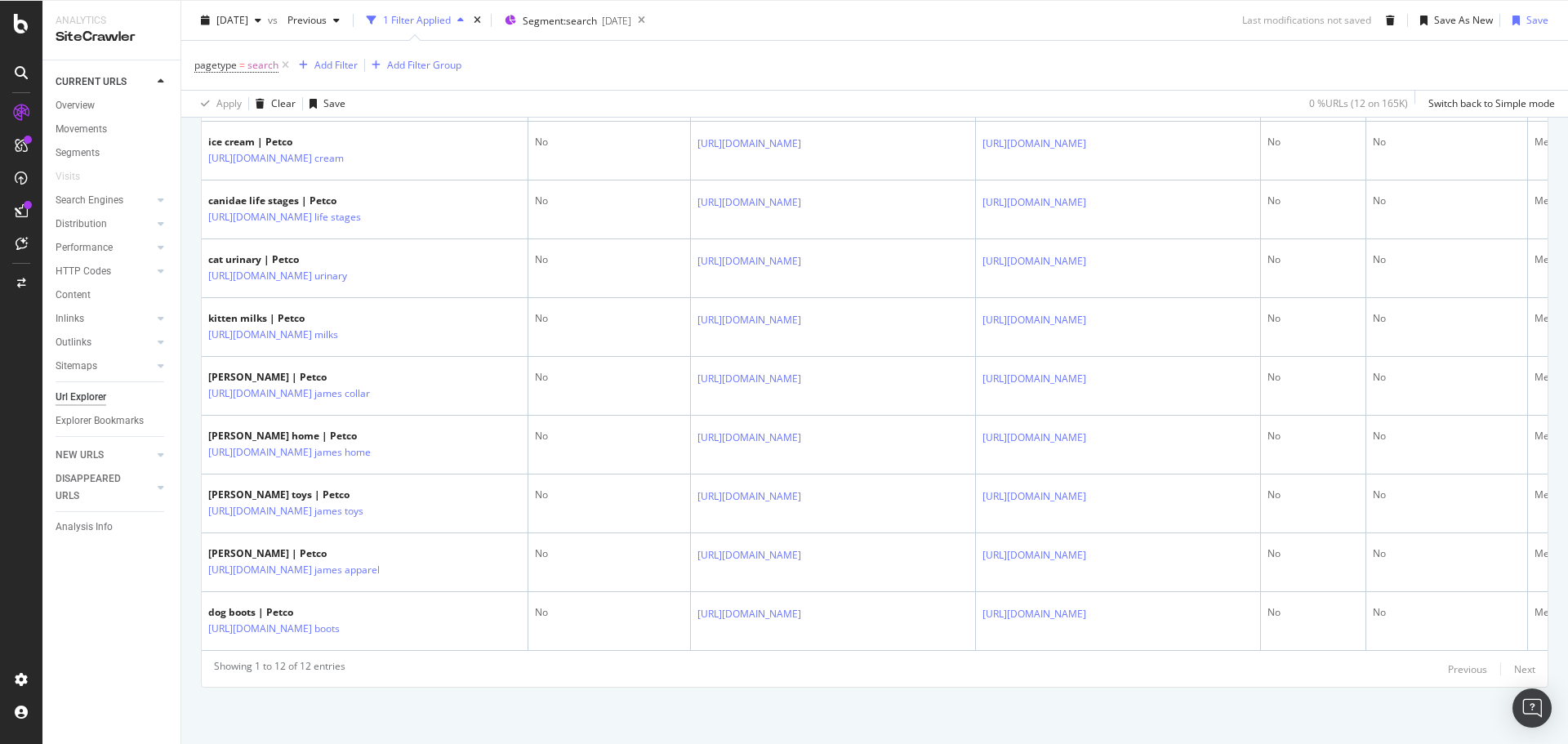
scroll to position [946, 0]
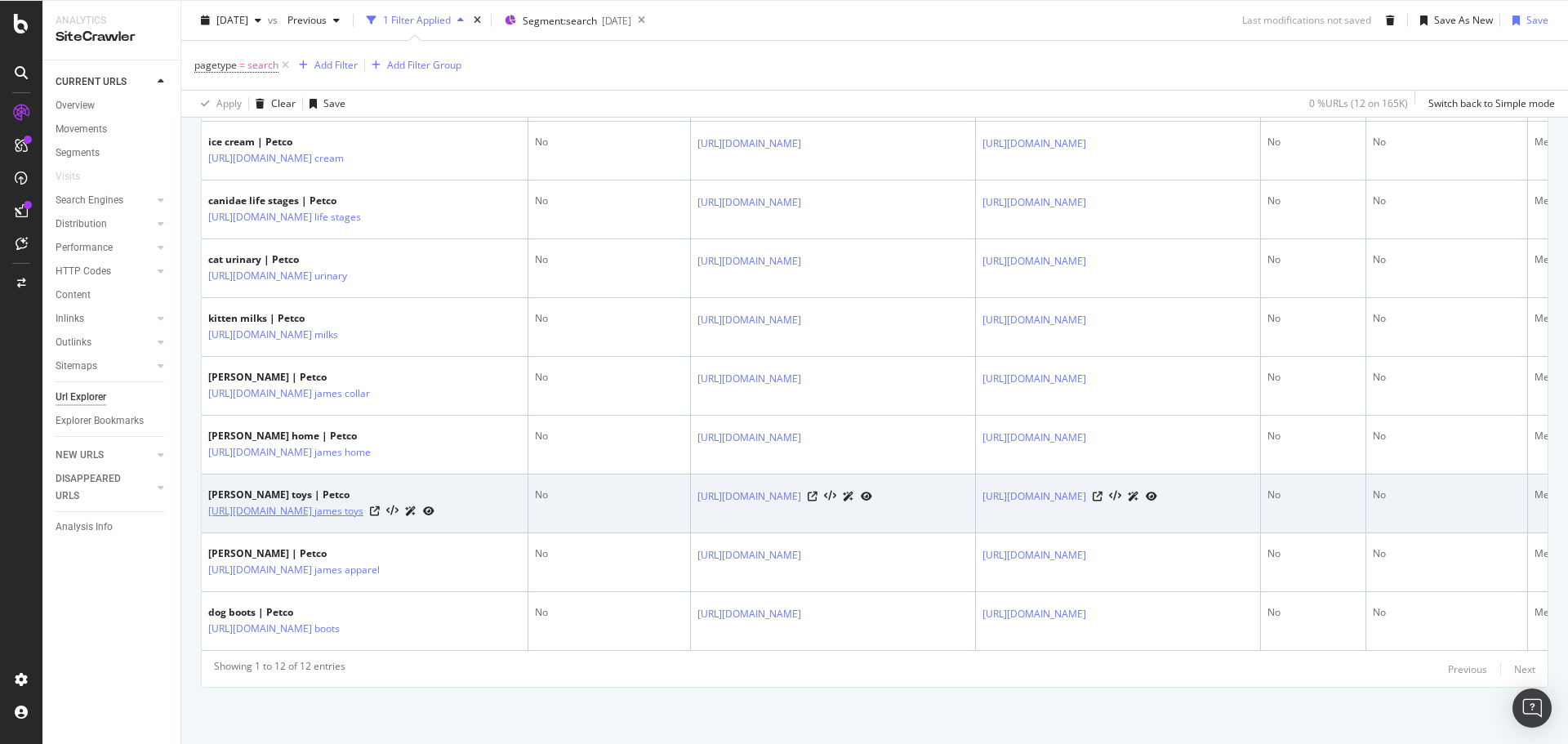
click at [263, 503] on link "[URL][DOMAIN_NAME] james toys" at bounding box center [286, 511] width 155 height 16
click at [349, 503] on link "[URL][DOMAIN_NAME] james toys" at bounding box center [286, 511] width 155 height 16
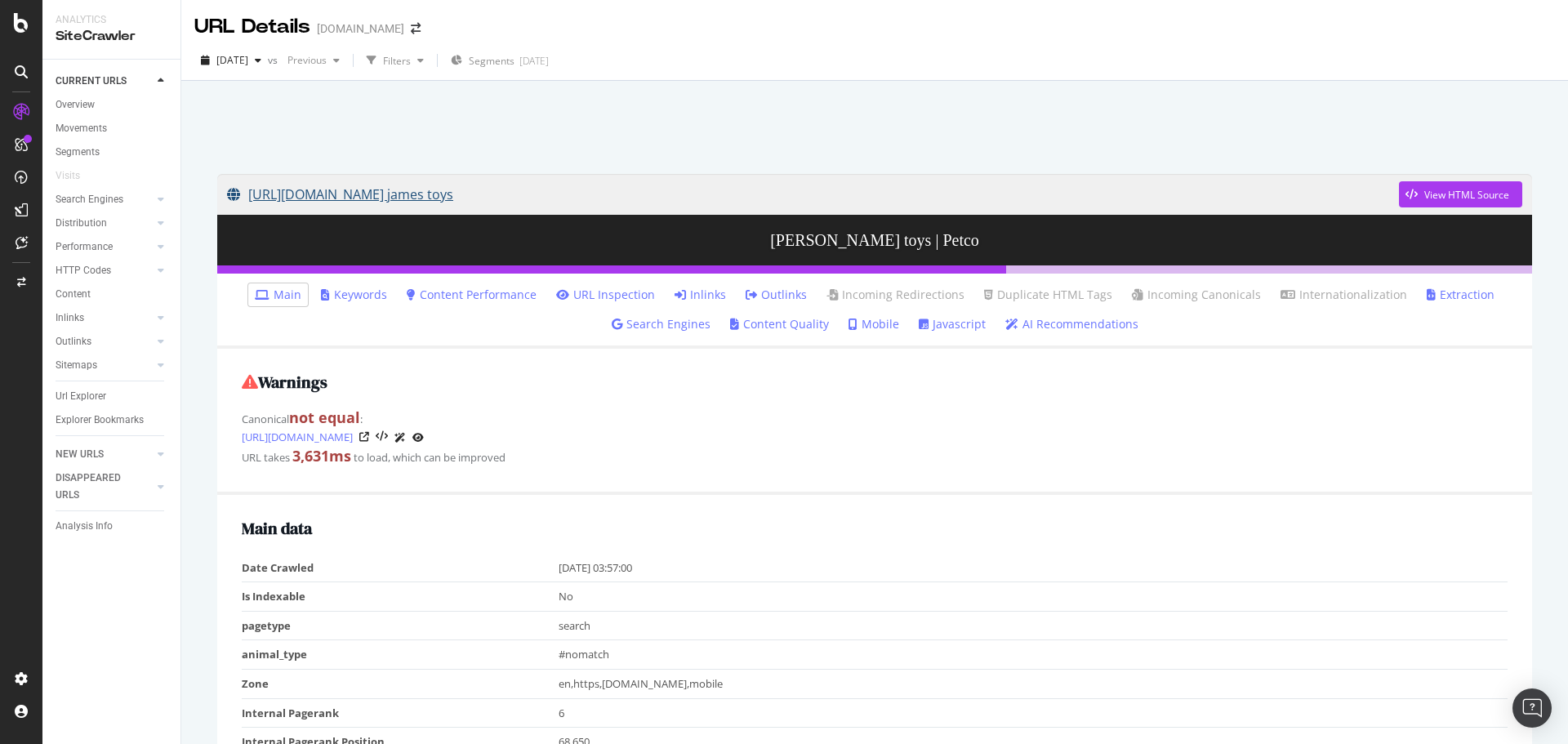
click at [597, 195] on link "[URL][DOMAIN_NAME] james toys" at bounding box center [813, 195] width 1172 height 41
